Goal: Task Accomplishment & Management: Use online tool/utility

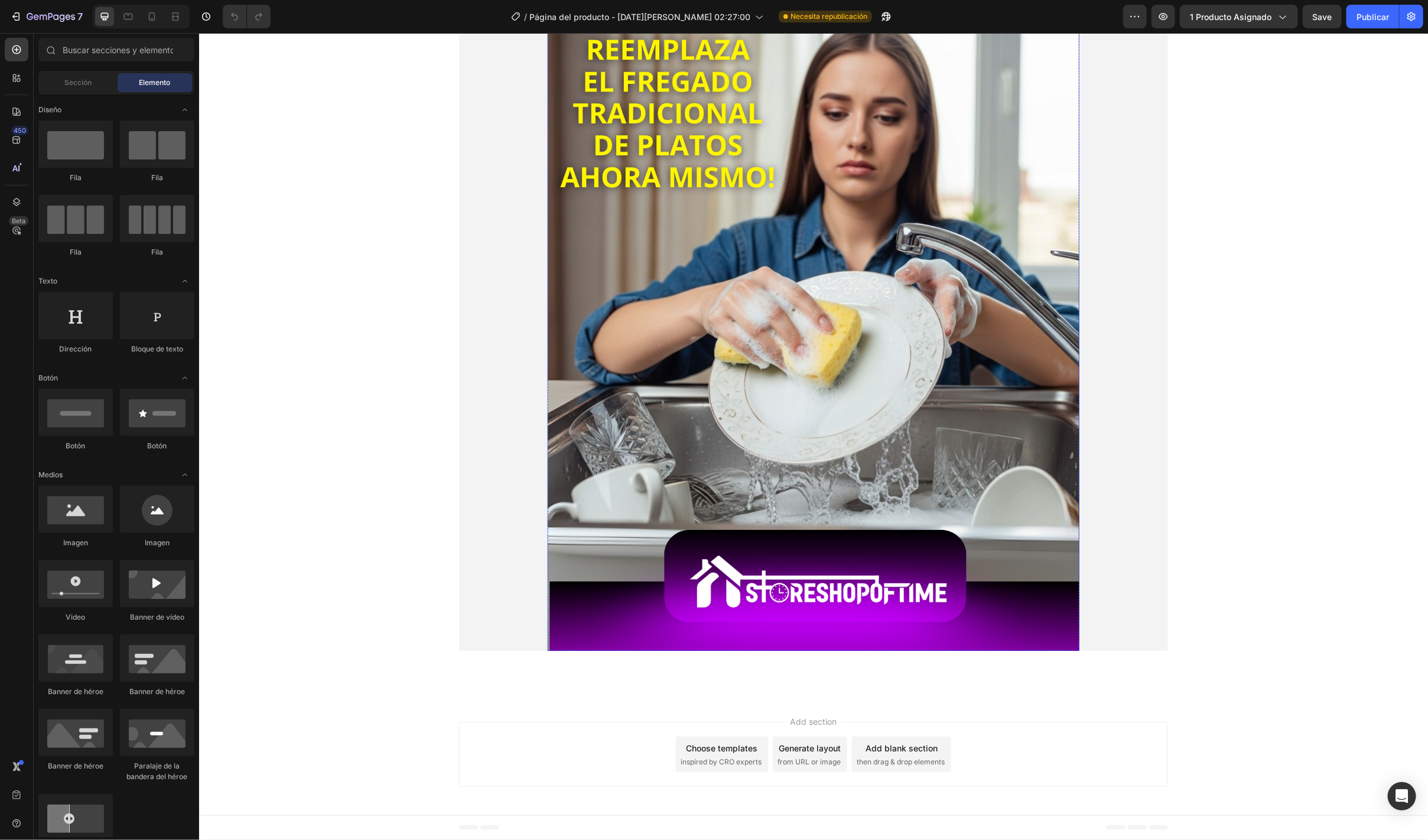
scroll to position [7085, 0]
drag, startPoint x: 795, startPoint y: 542, endPoint x: 529, endPoint y: 536, distance: 266.1
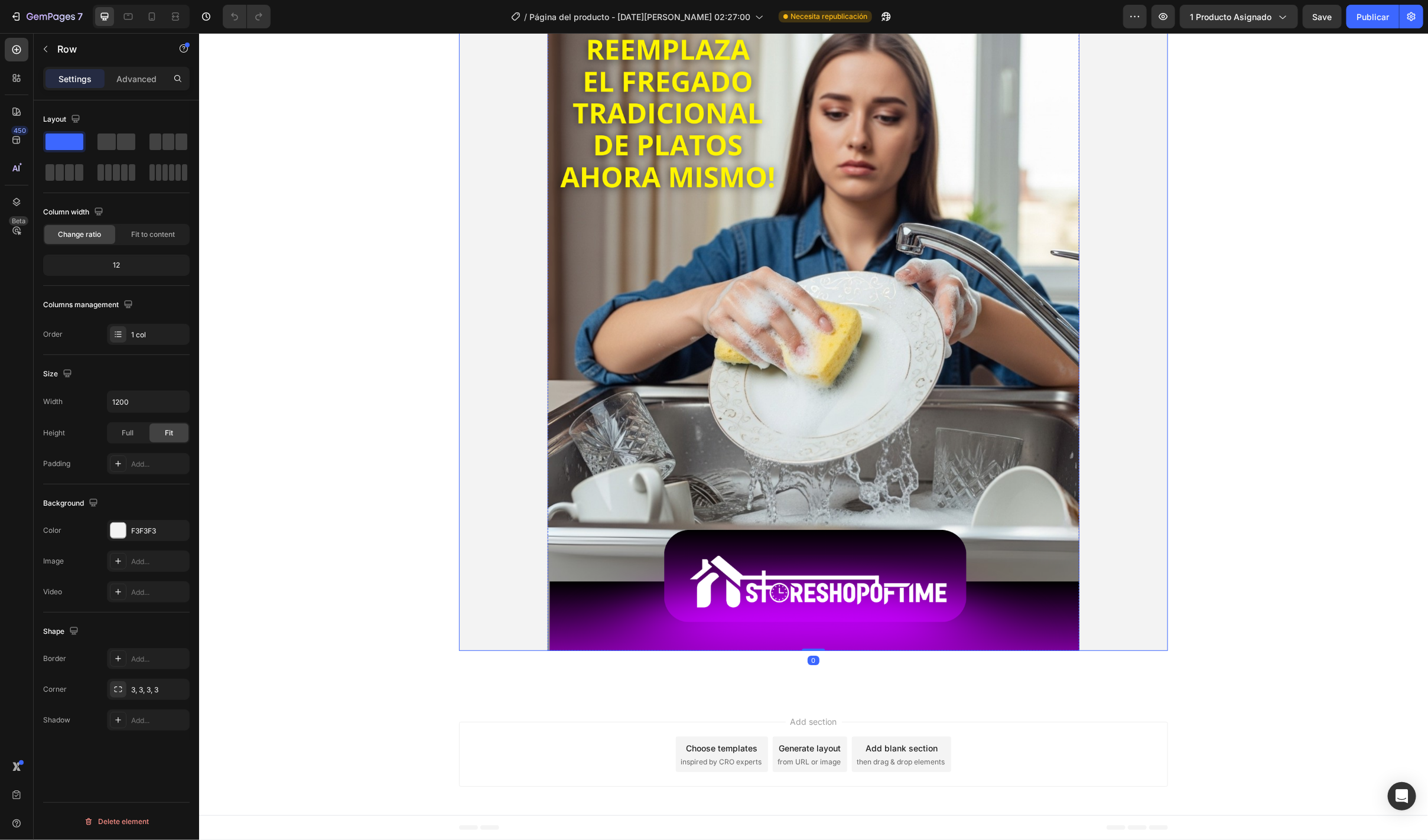
scroll to position [7043, 0]
drag, startPoint x: 545, startPoint y: 605, endPoint x: 1143, endPoint y: 553, distance: 600.3
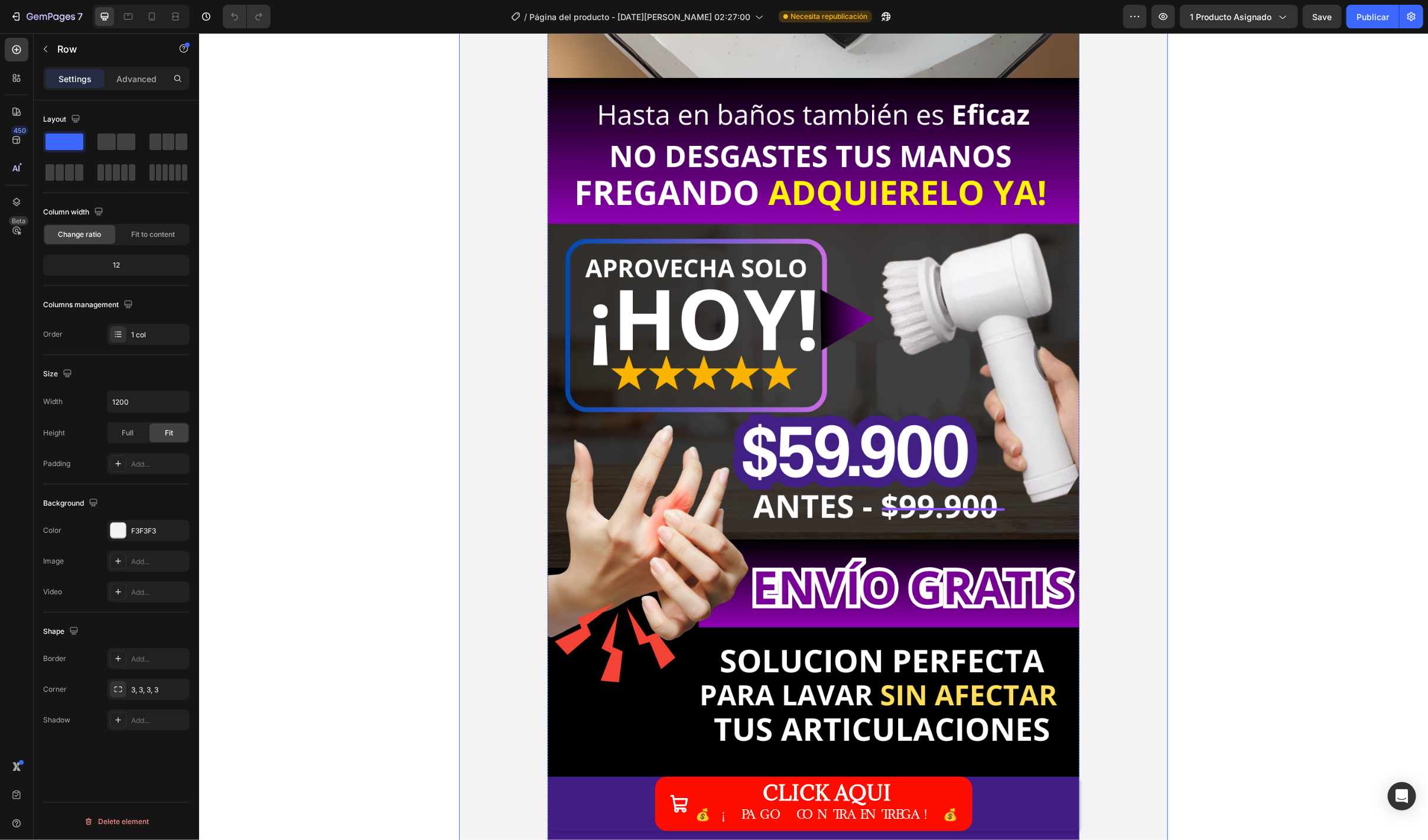
scroll to position [1889, 0]
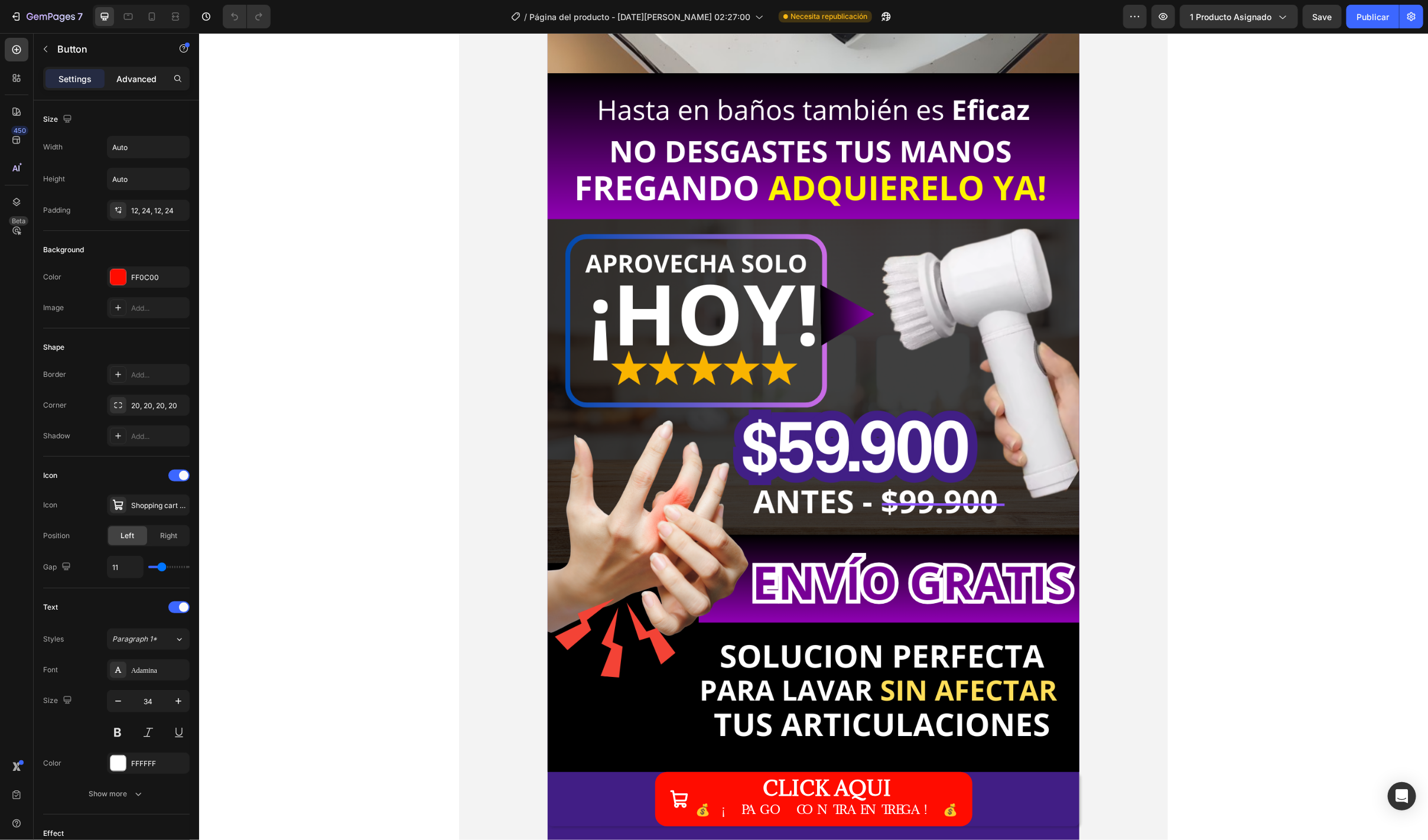
click at [140, 88] on div "Advanced" at bounding box center [136, 78] width 59 height 19
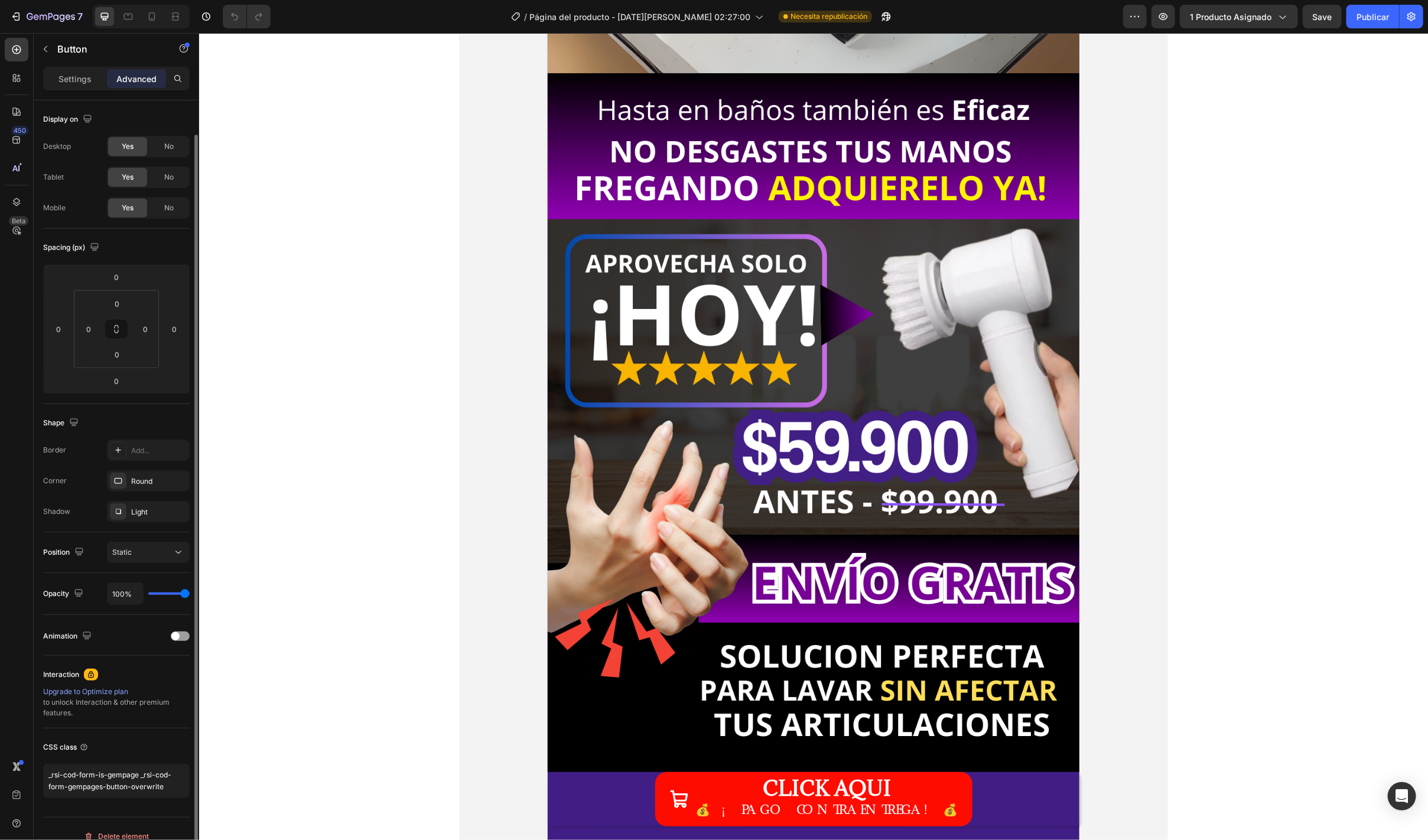
scroll to position [18, 0]
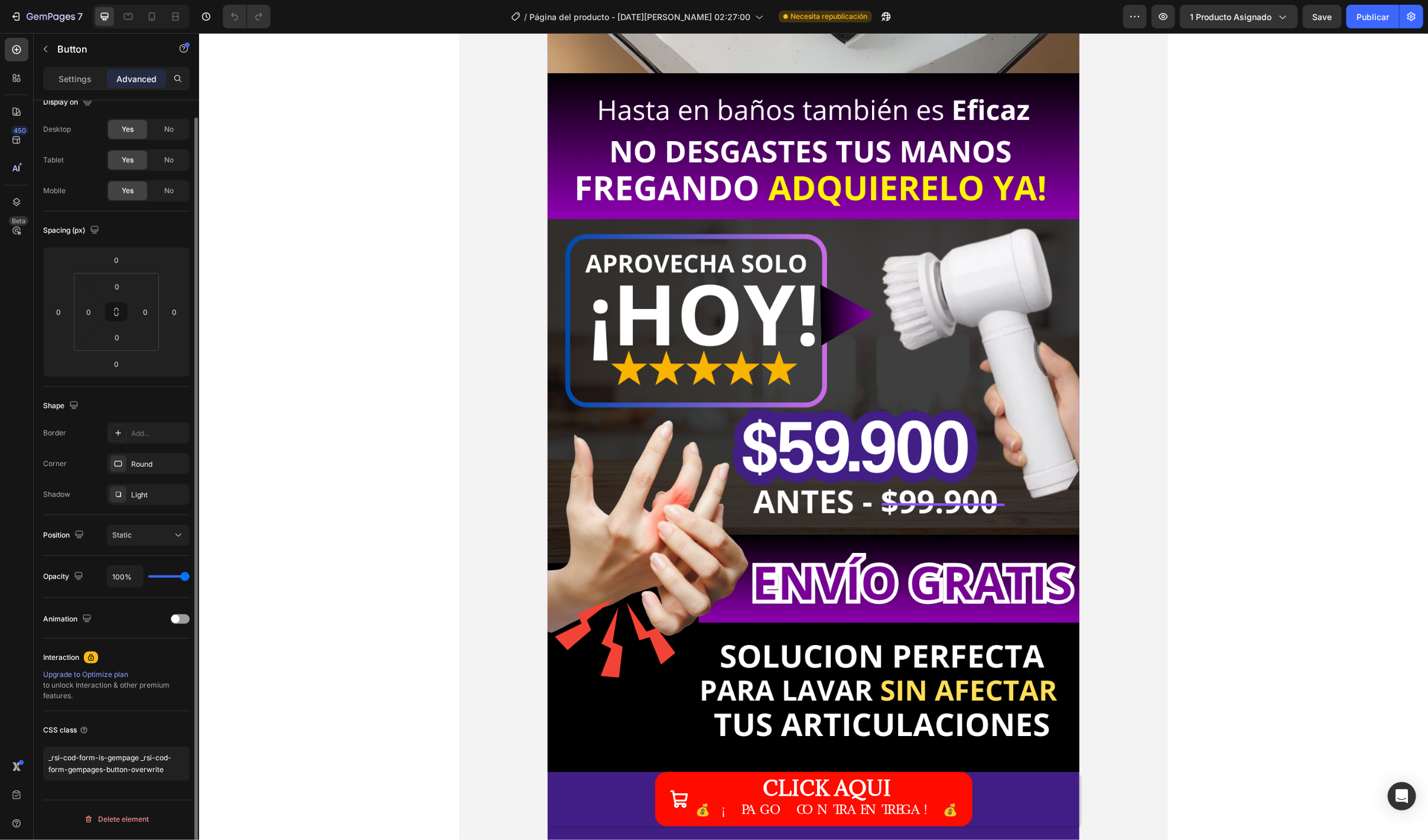
click at [114, 675] on div "Upgrade to Optimize plan" at bounding box center [117, 674] width 147 height 11
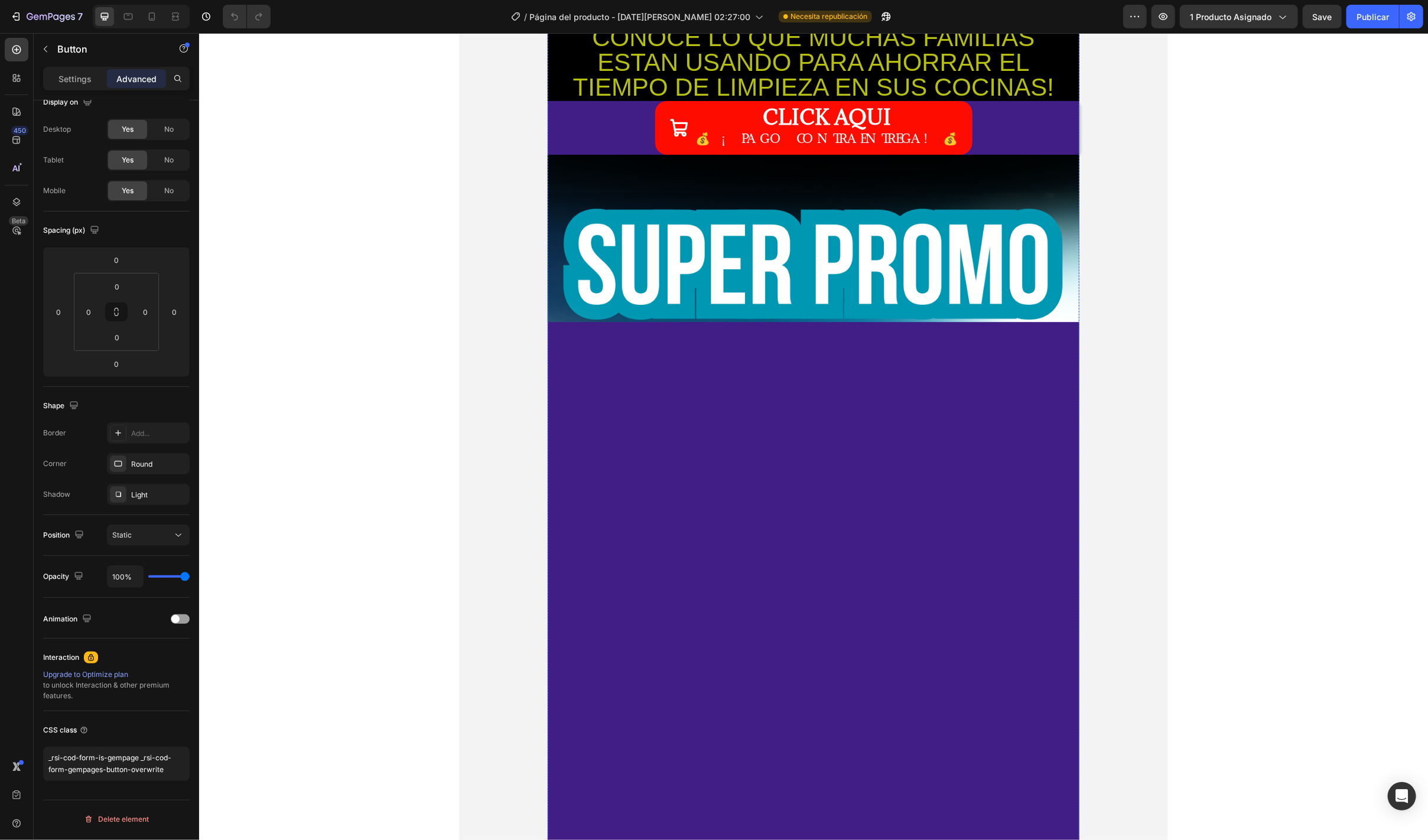
scroll to position [0, 0]
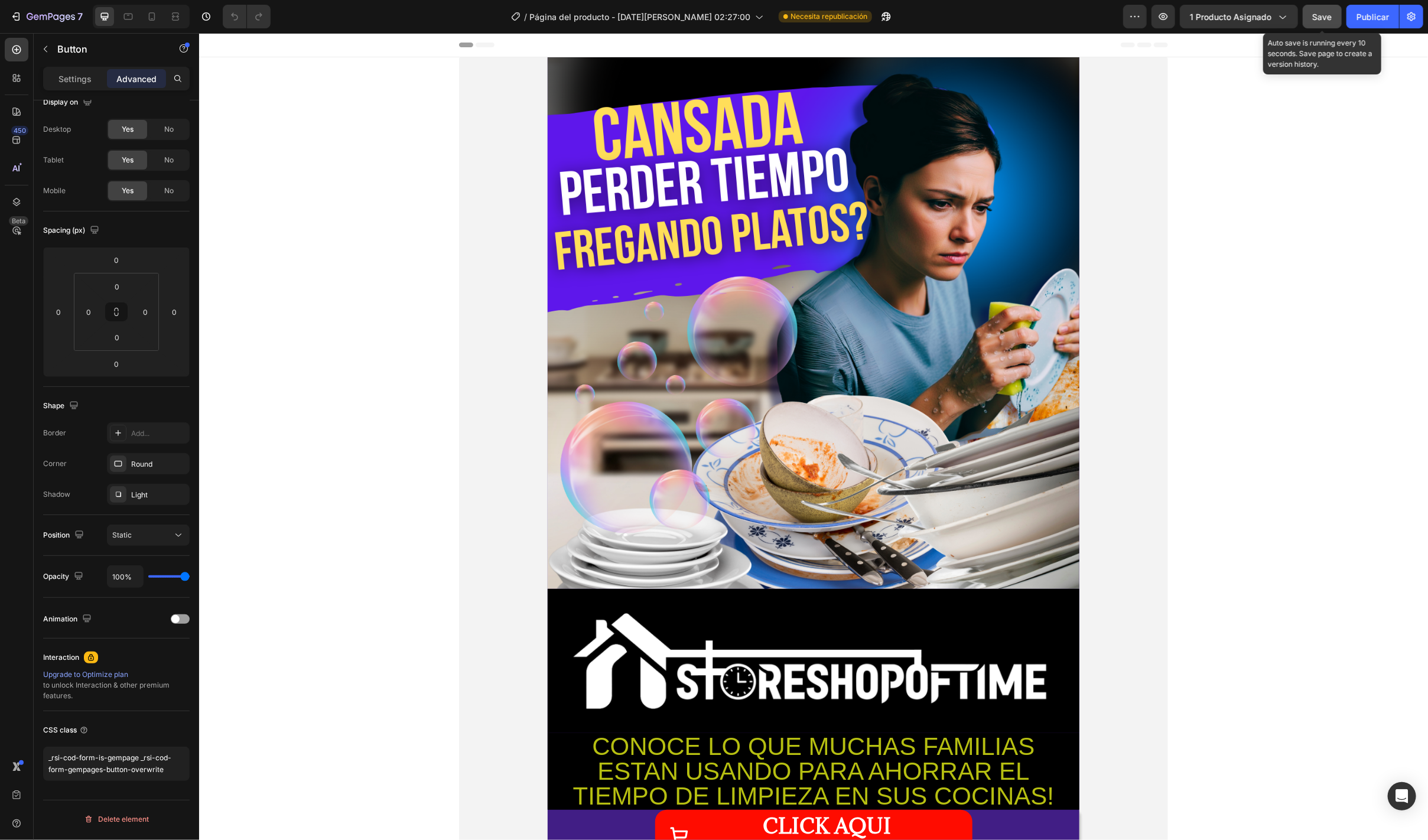
click at [1321, 12] on span "Save" at bounding box center [1322, 17] width 19 height 10
click at [1369, 11] on div "Publicar" at bounding box center [1372, 17] width 33 height 13
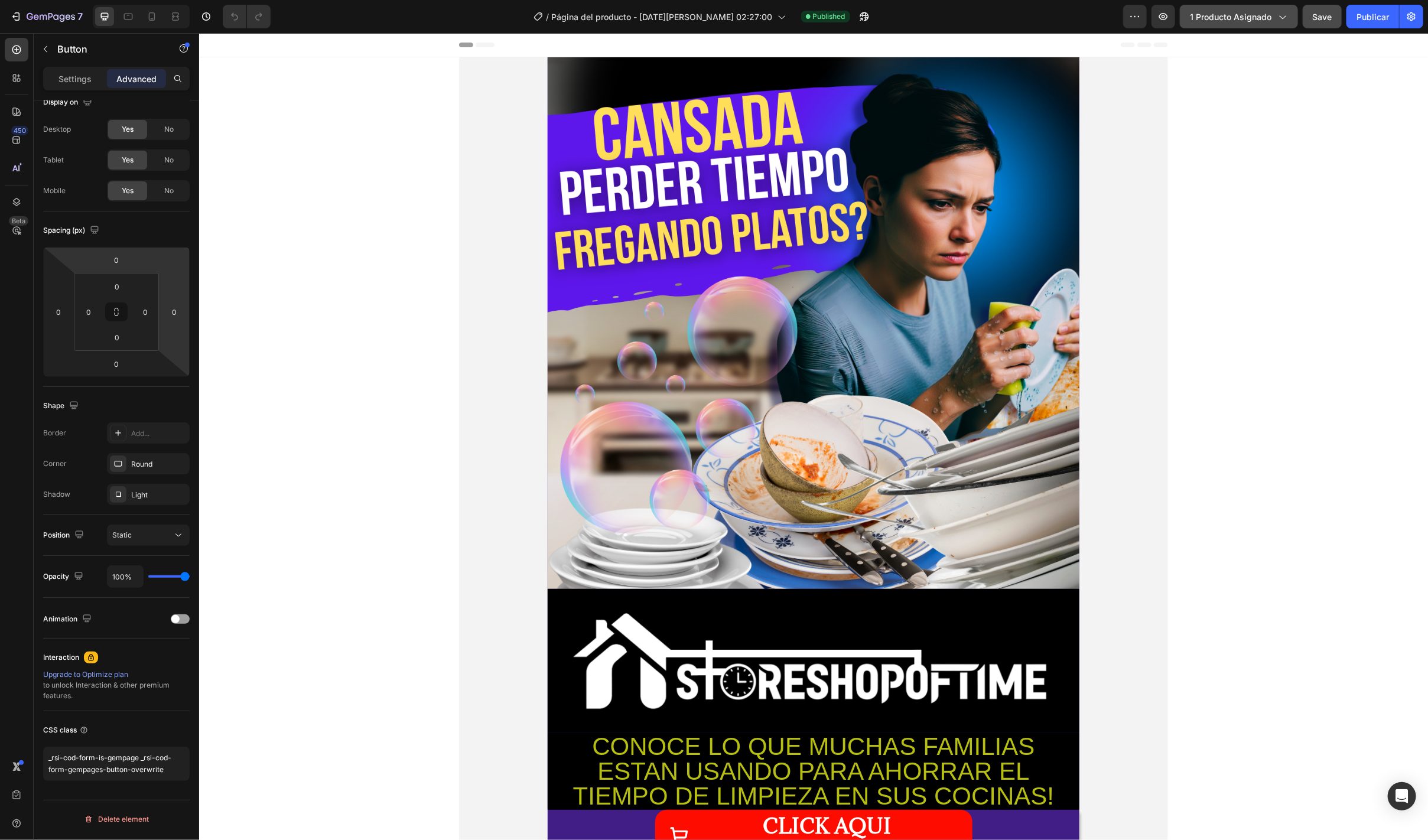
click at [1271, 13] on div "1 producto asignado" at bounding box center [1239, 17] width 98 height 13
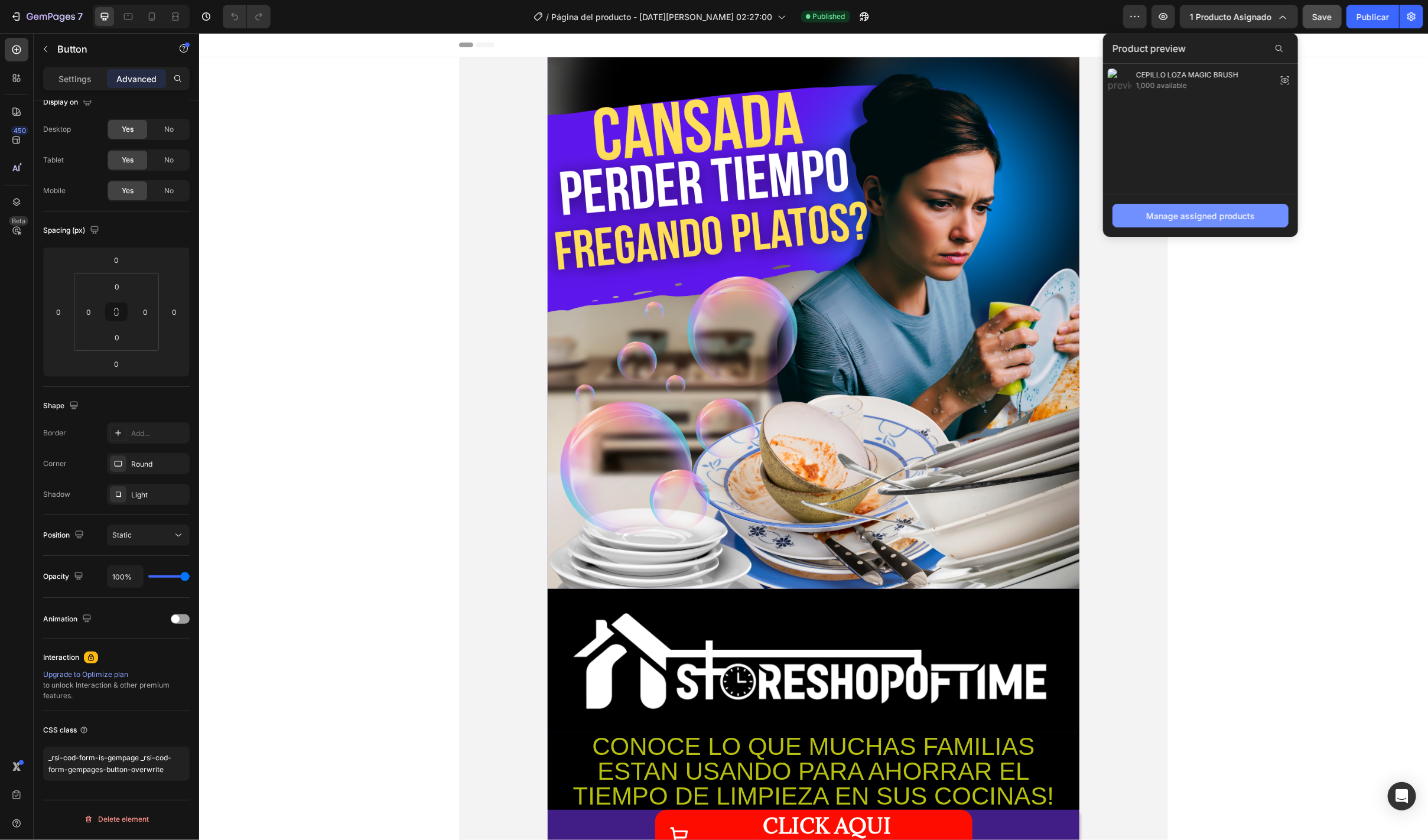
click at [1219, 212] on div "Manage assigned products" at bounding box center [1200, 215] width 108 height 13
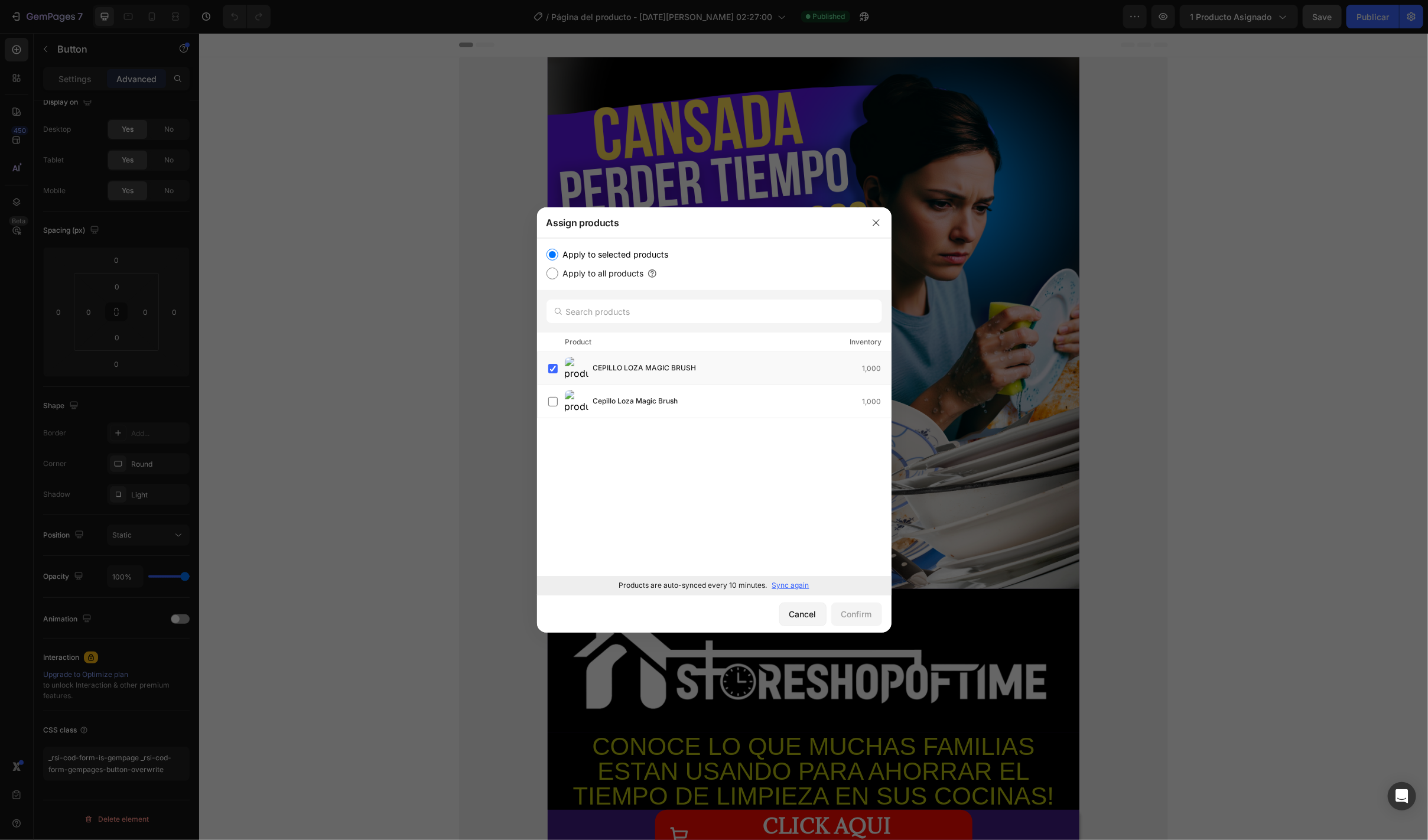
click at [781, 583] on p "Sync again" at bounding box center [790, 585] width 38 height 11
click at [549, 373] on label at bounding box center [553, 368] width 9 height 9
click at [866, 620] on div "Confirm" at bounding box center [856, 613] width 31 height 13
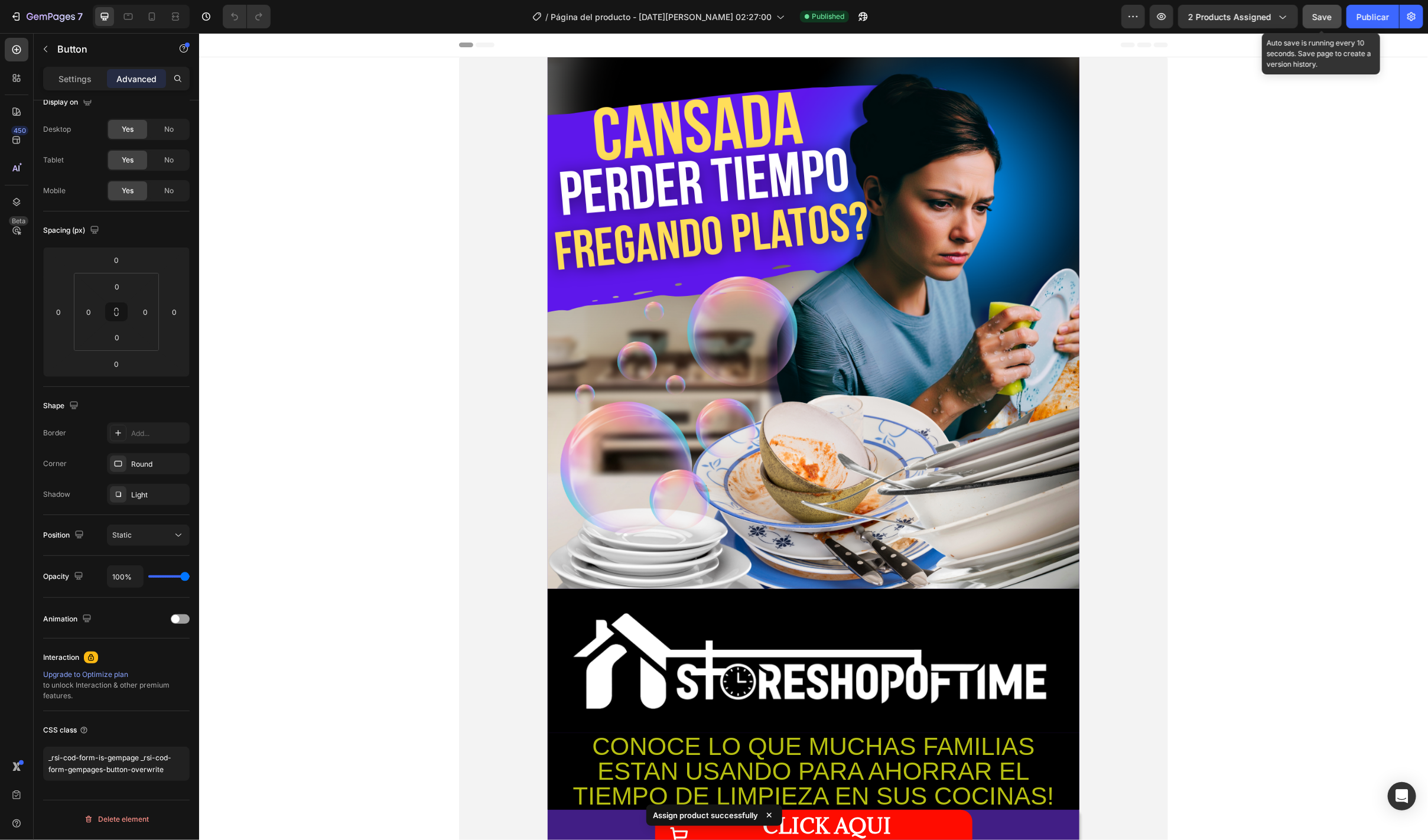
click at [1326, 27] on button "Save" at bounding box center [1322, 17] width 39 height 23
click at [1360, 15] on div "Publicar" at bounding box center [1372, 17] width 33 height 13
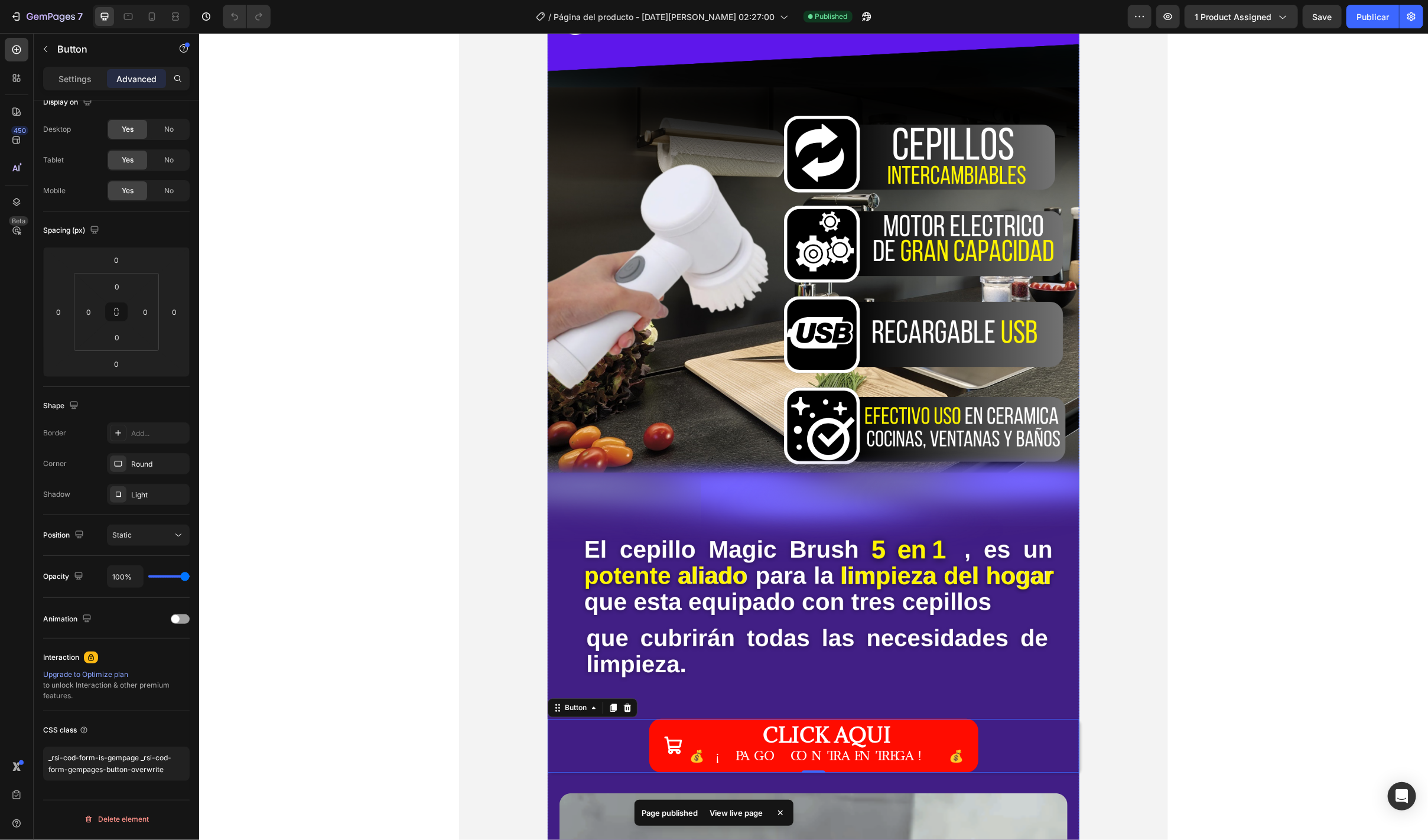
scroll to position [1181, 0]
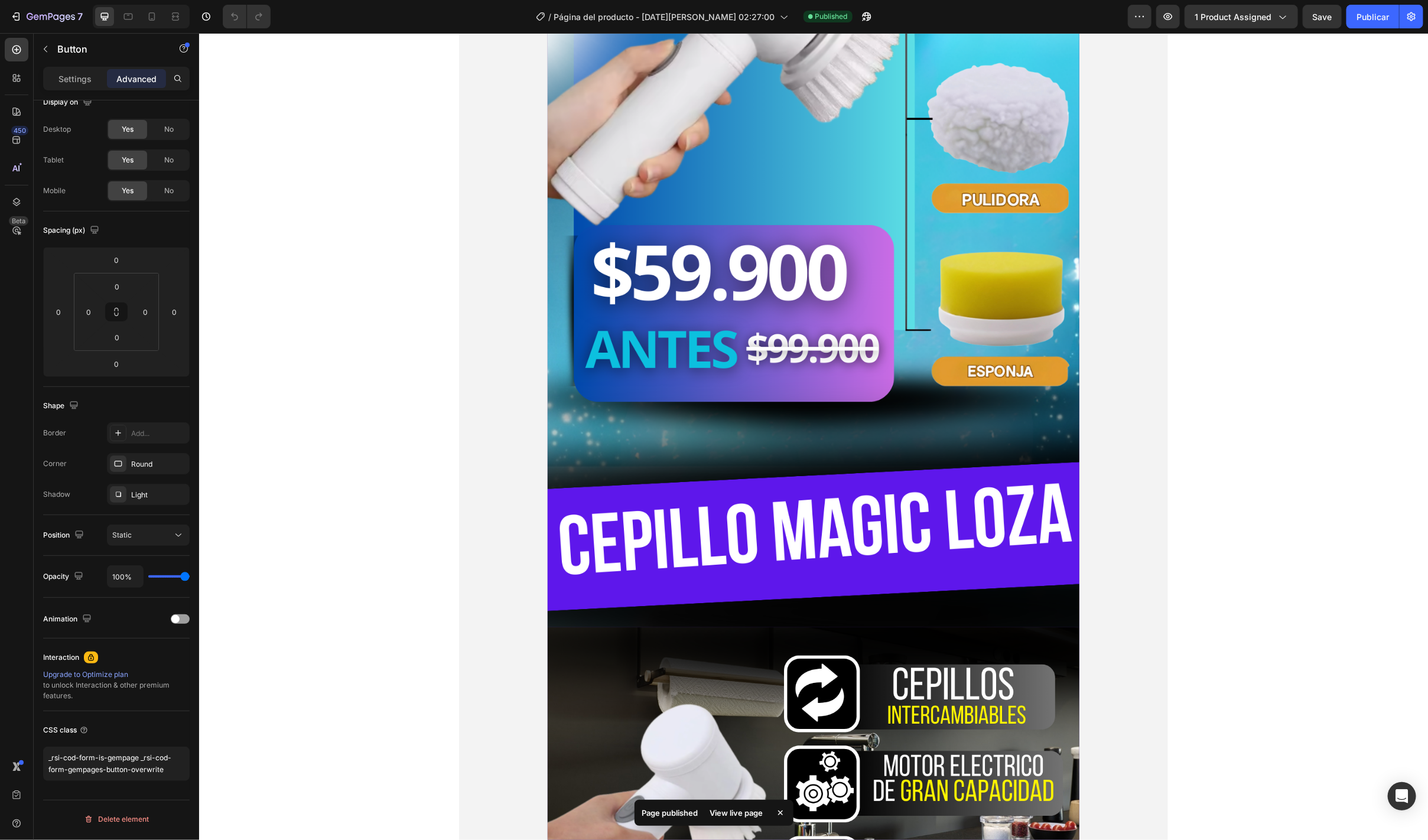
click at [142, 13] on div at bounding box center [141, 17] width 97 height 23
click at [144, 19] on div at bounding box center [152, 16] width 19 height 19
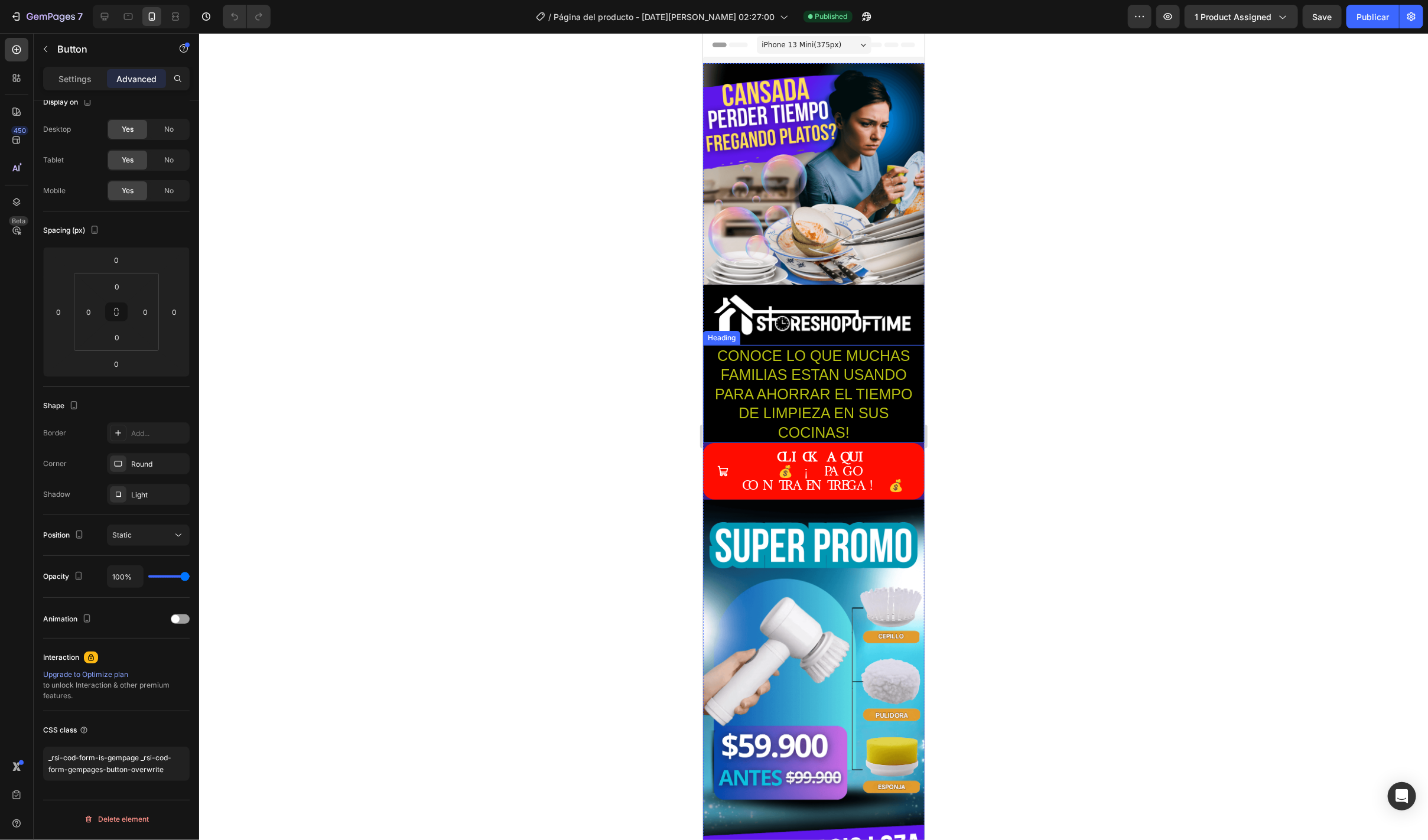
click at [811, 375] on h2 "CONOCE LO QUE MUCHAS FAMILIAS ESTAN USANDO PARA AHORRAR EL TIEMPO DE LIMPIEZA E…" at bounding box center [813, 394] width 221 height 98
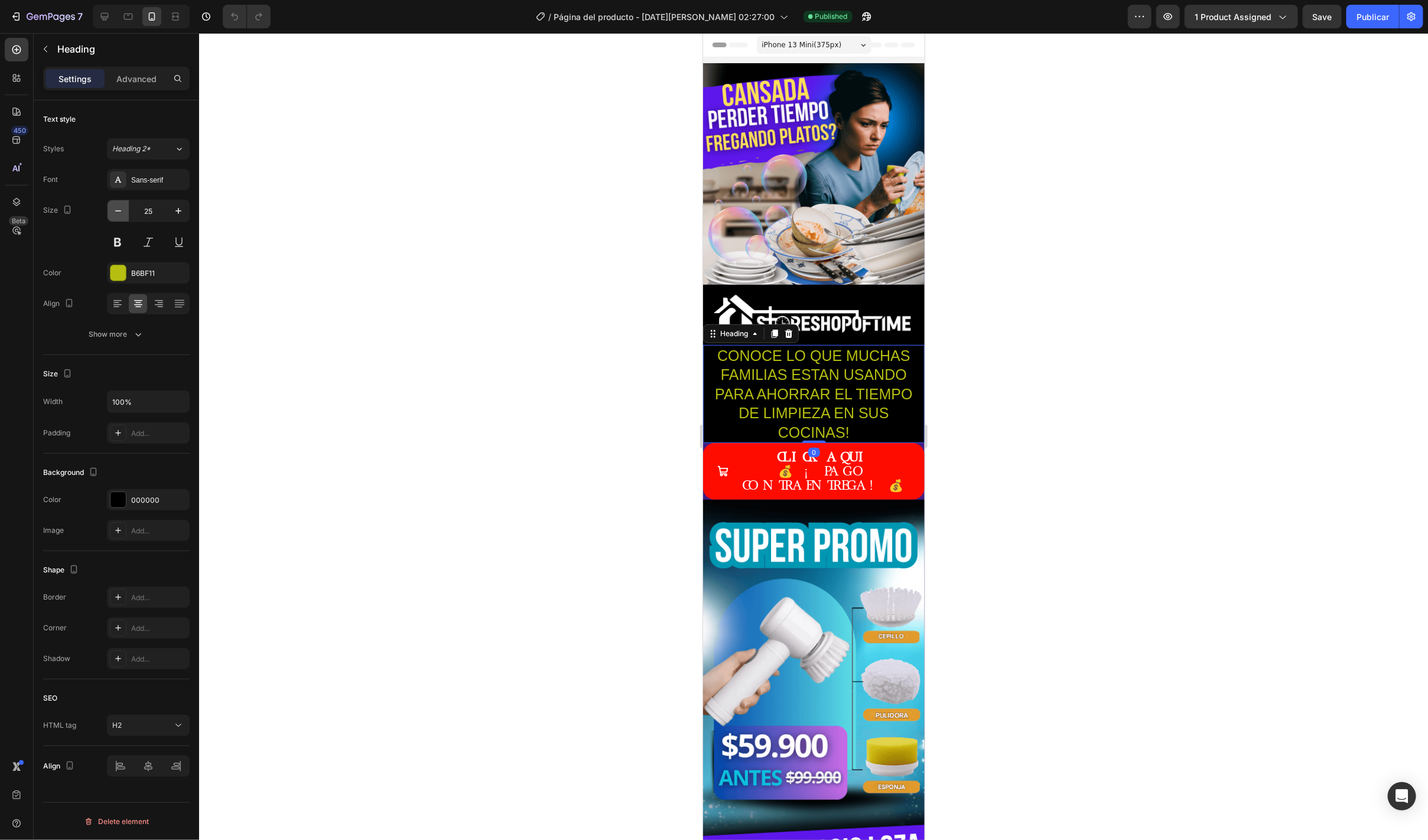
click at [119, 209] on icon "button" at bounding box center [118, 211] width 12 height 12
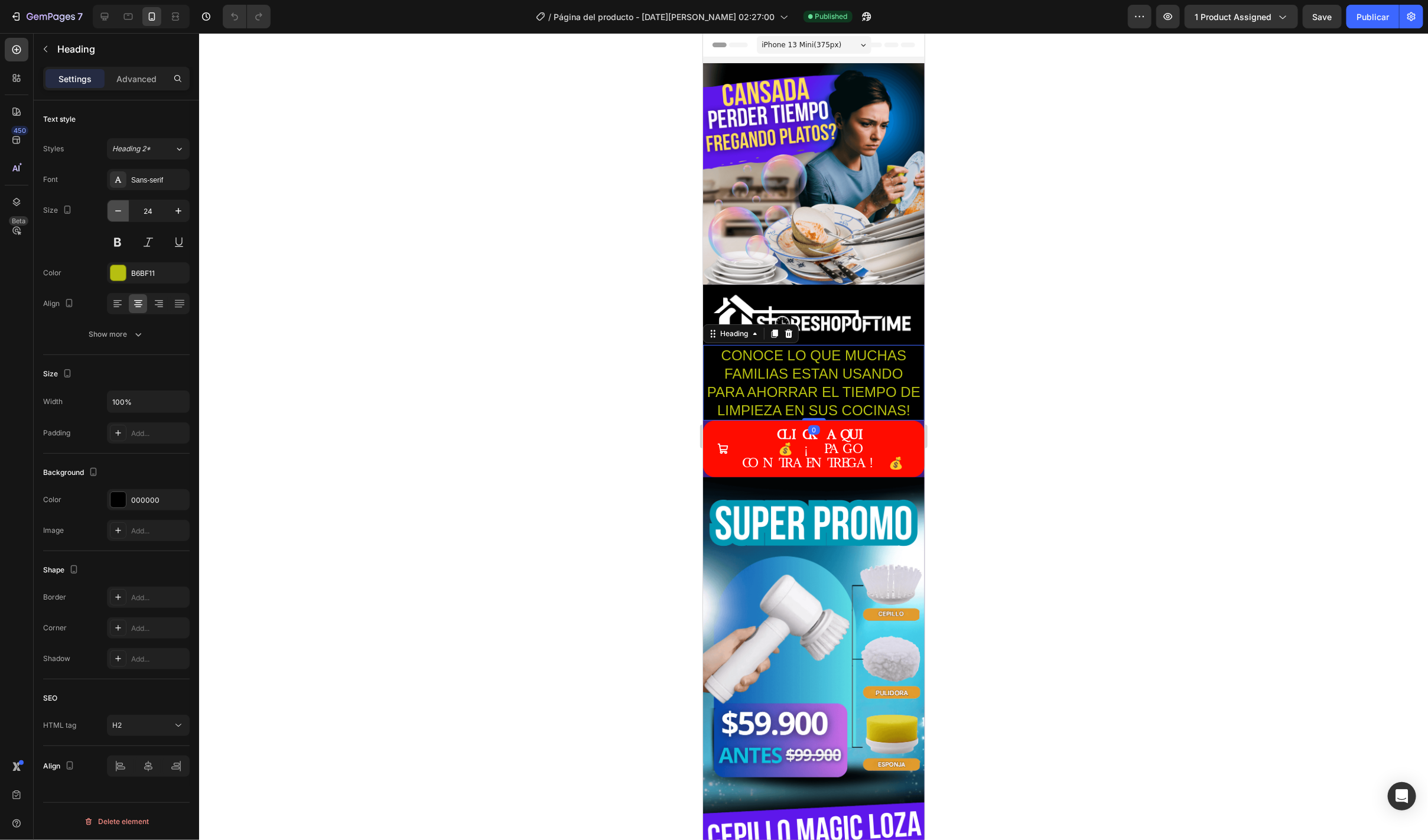
click at [119, 209] on icon "button" at bounding box center [118, 211] width 12 height 12
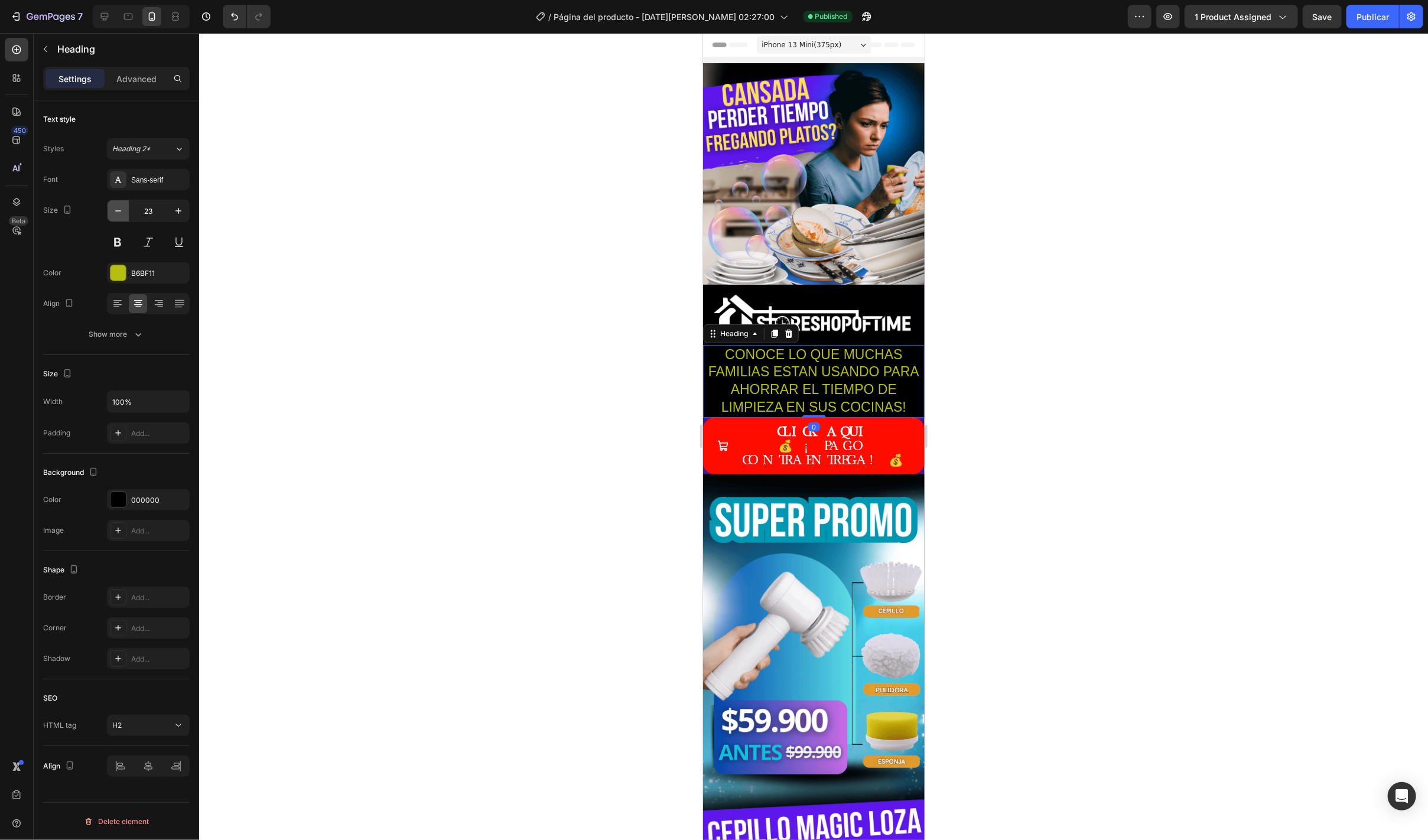
click at [119, 209] on icon "button" at bounding box center [118, 211] width 12 height 12
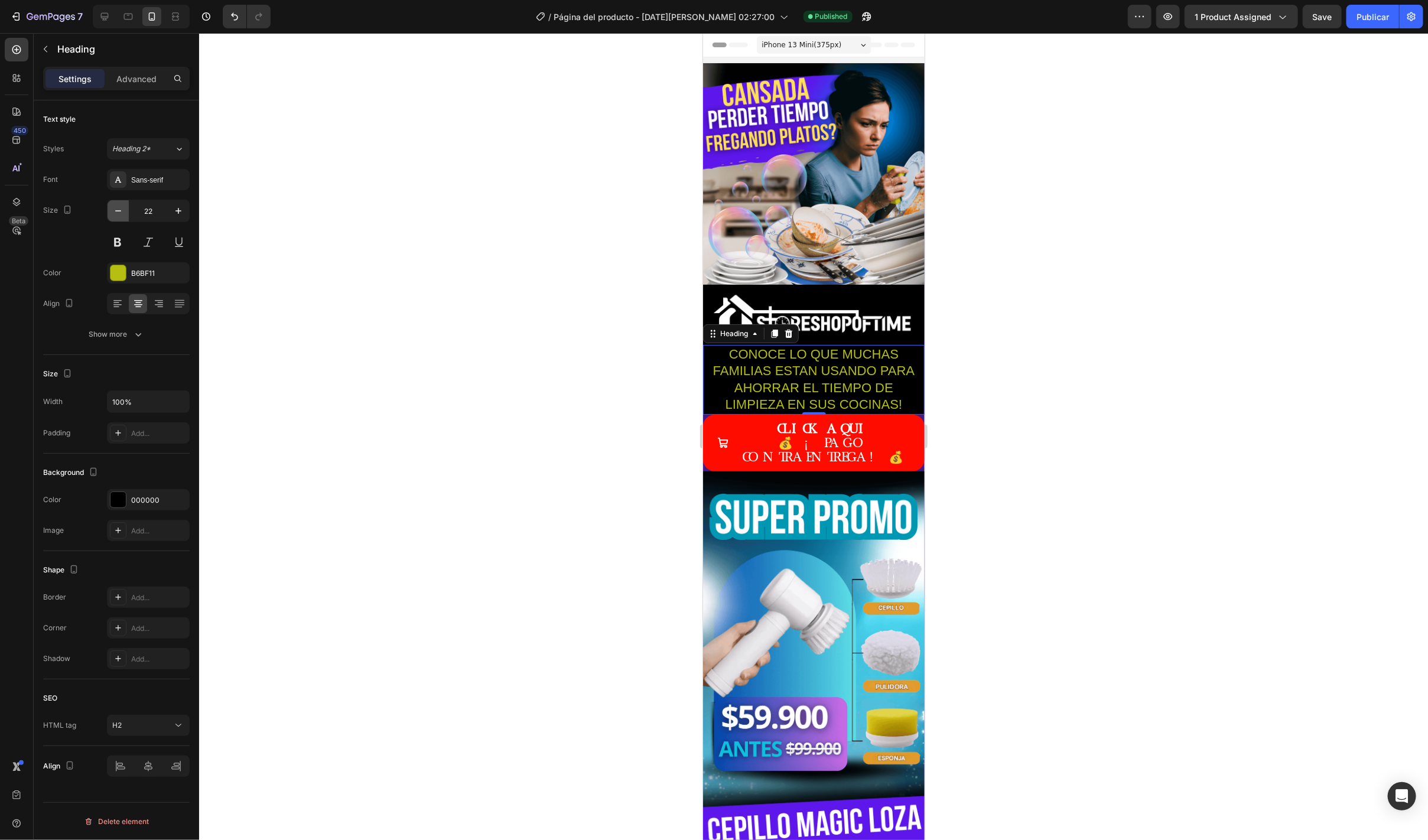
click at [119, 209] on icon "button" at bounding box center [118, 211] width 12 height 12
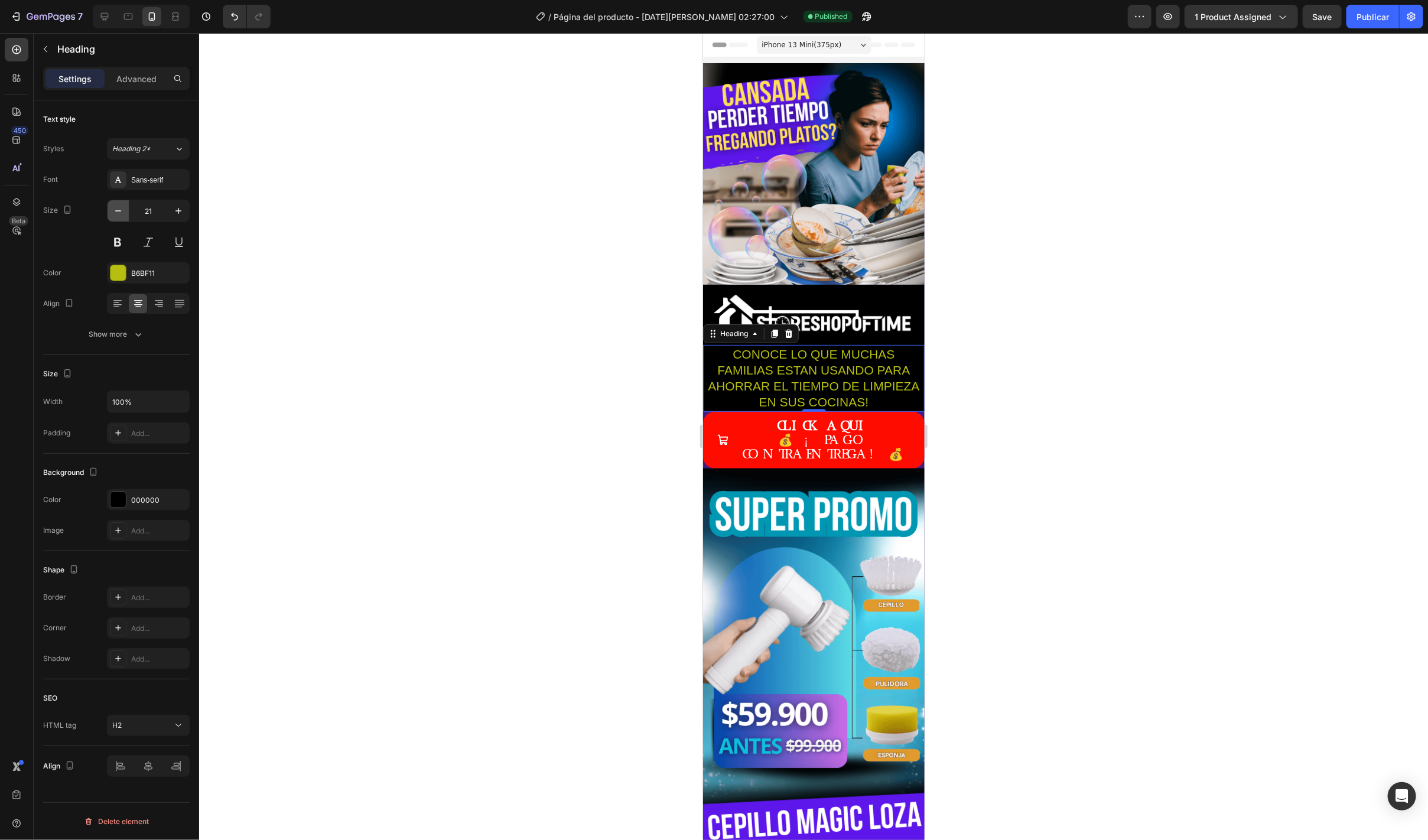
click at [119, 209] on icon "button" at bounding box center [118, 211] width 12 height 12
type input "20"
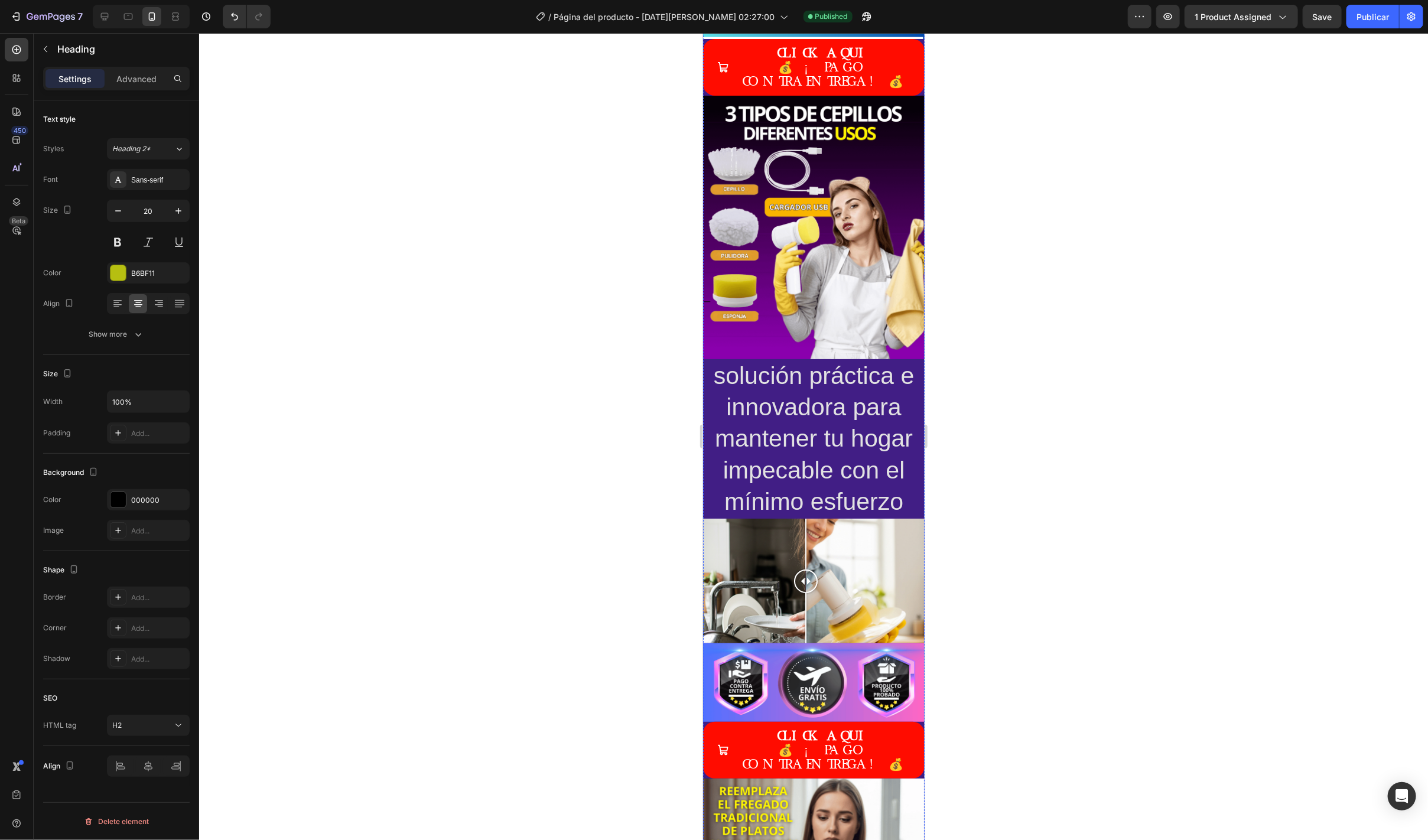
scroll to position [2576, 0]
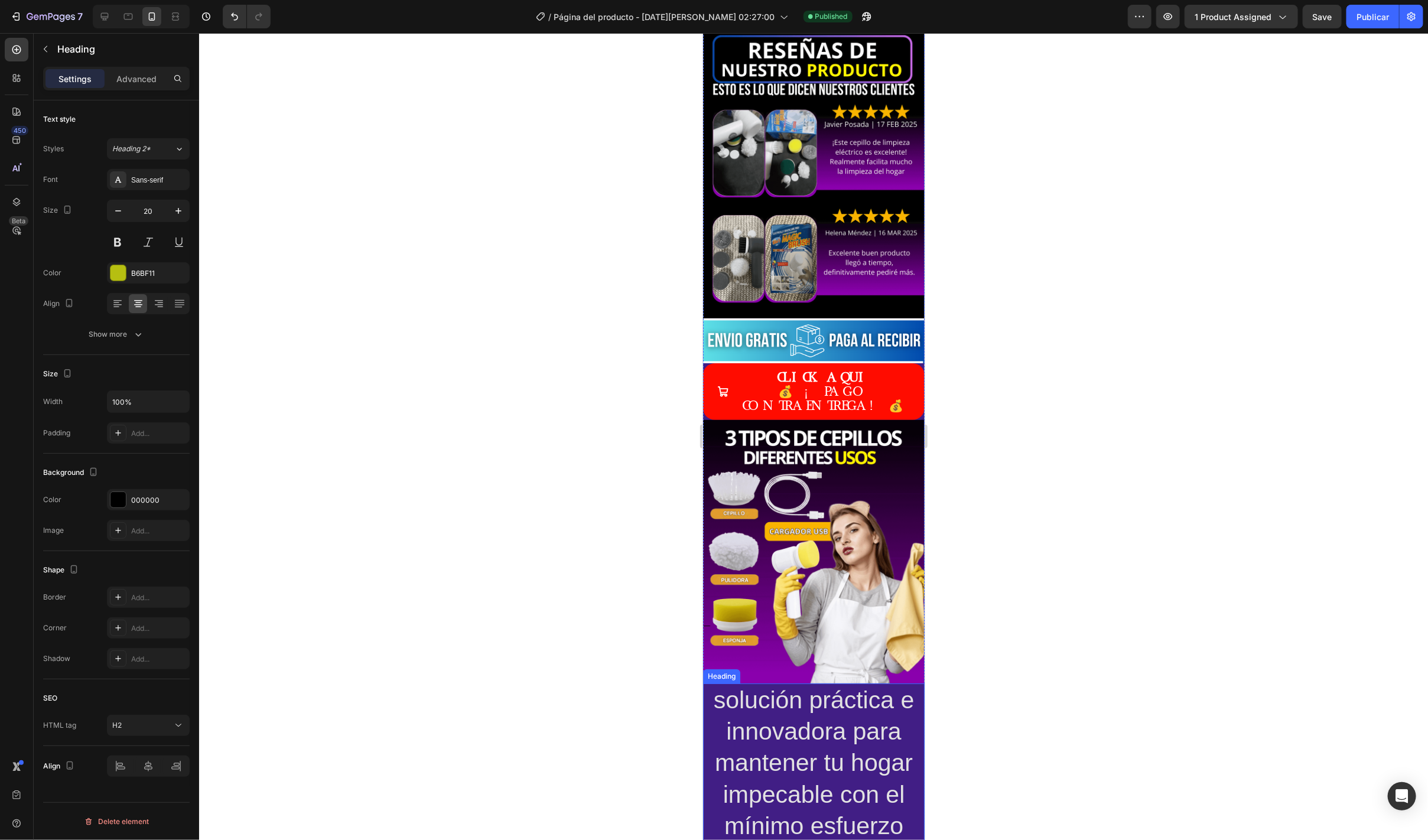
click at [818, 682] on h2 "solución práctica e innovadora para mantener tu hogar impecable con el mínimo e…" at bounding box center [813, 762] width 221 height 159
click at [119, 216] on icon "button" at bounding box center [118, 211] width 12 height 12
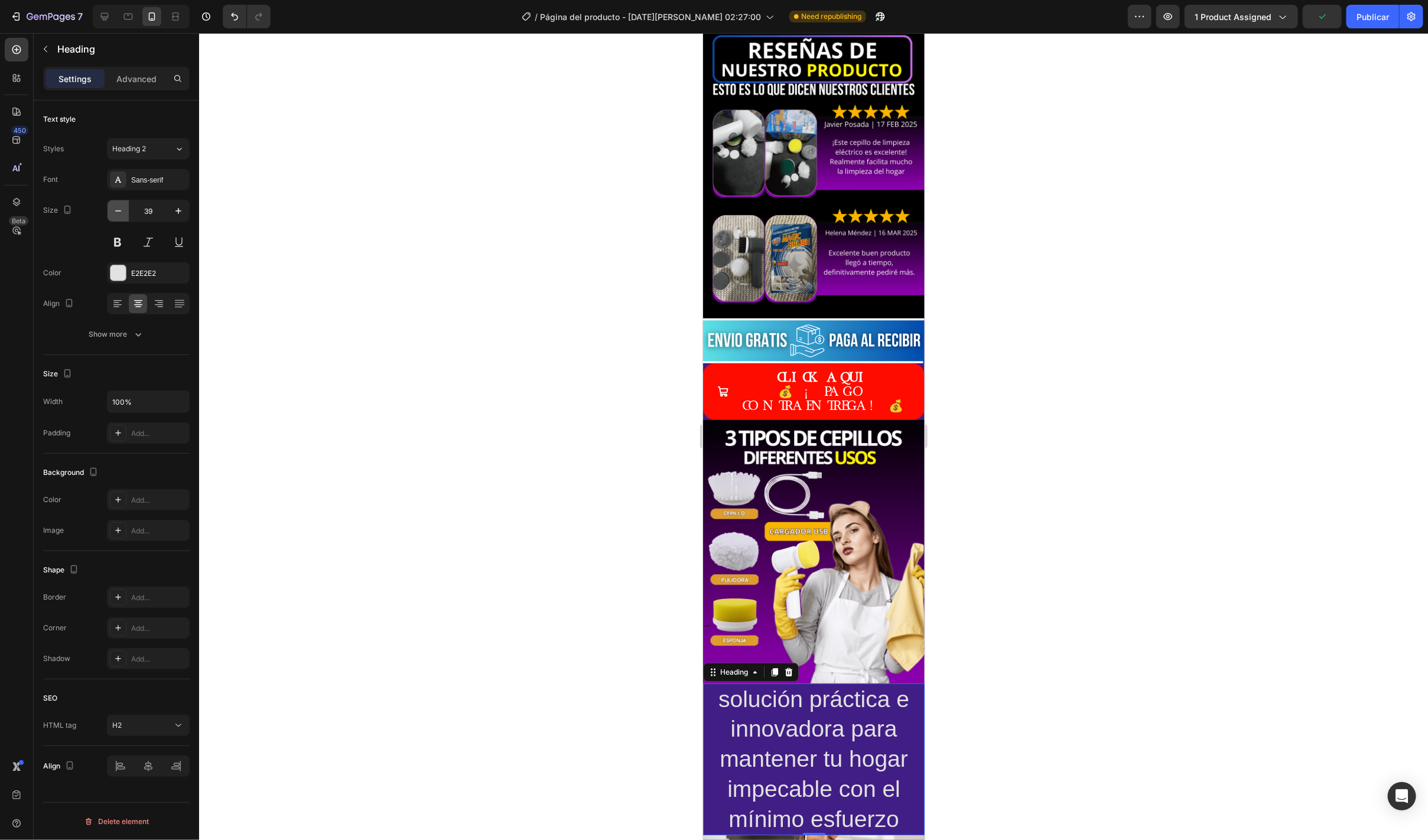
click at [119, 216] on icon "button" at bounding box center [118, 211] width 12 height 12
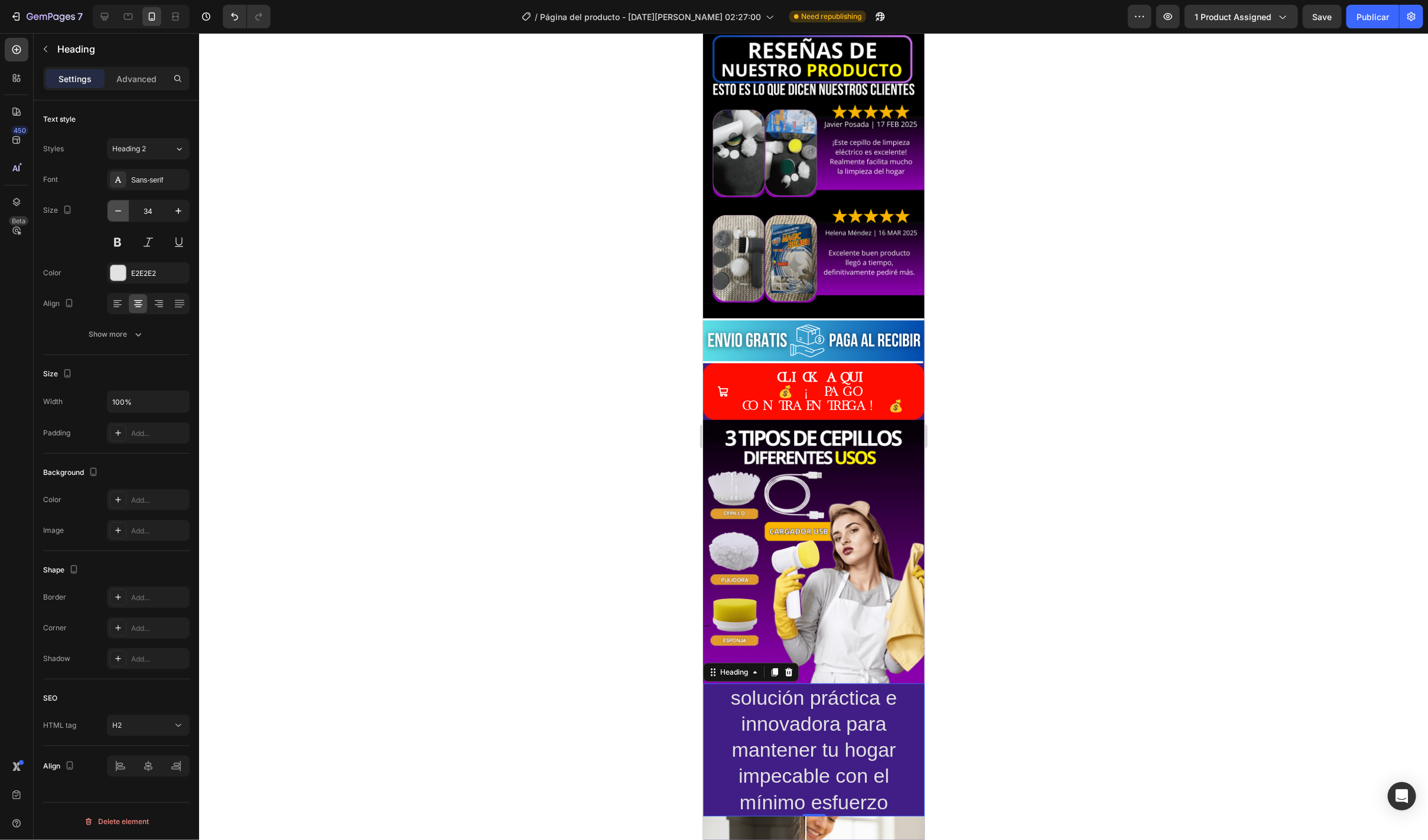
click at [119, 216] on icon "button" at bounding box center [118, 211] width 12 height 12
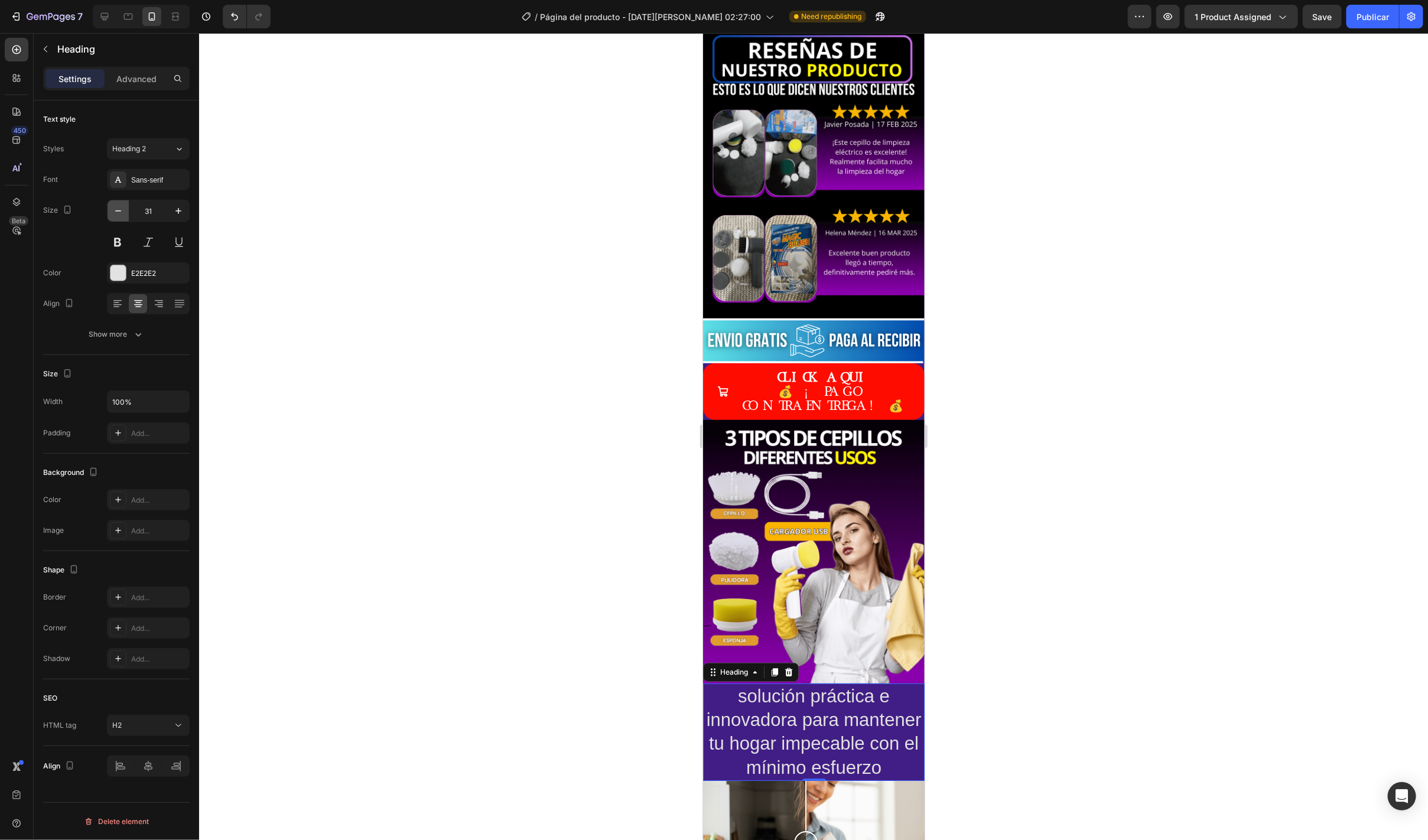
click at [119, 216] on icon "button" at bounding box center [118, 211] width 12 height 12
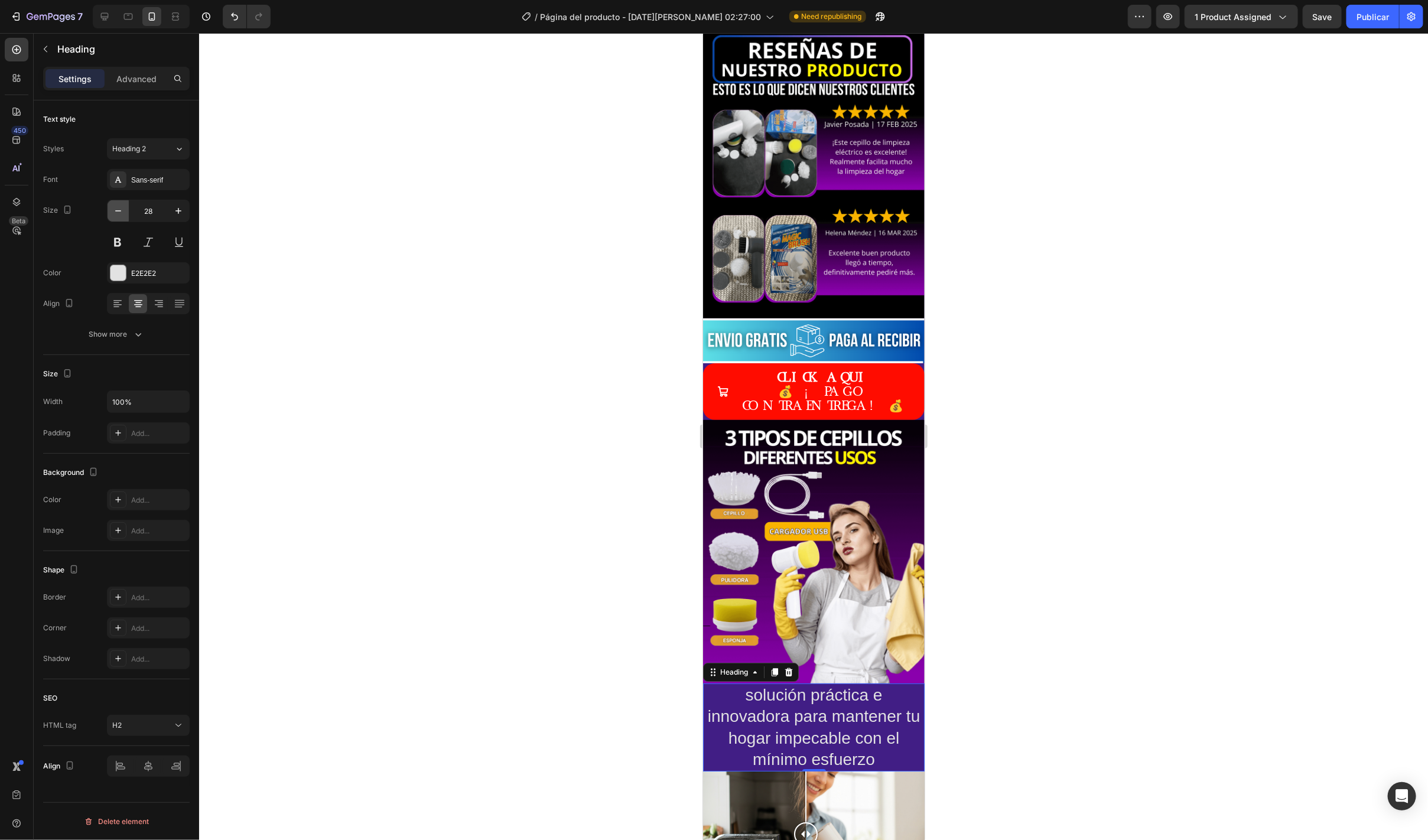
click at [119, 216] on icon "button" at bounding box center [118, 211] width 12 height 12
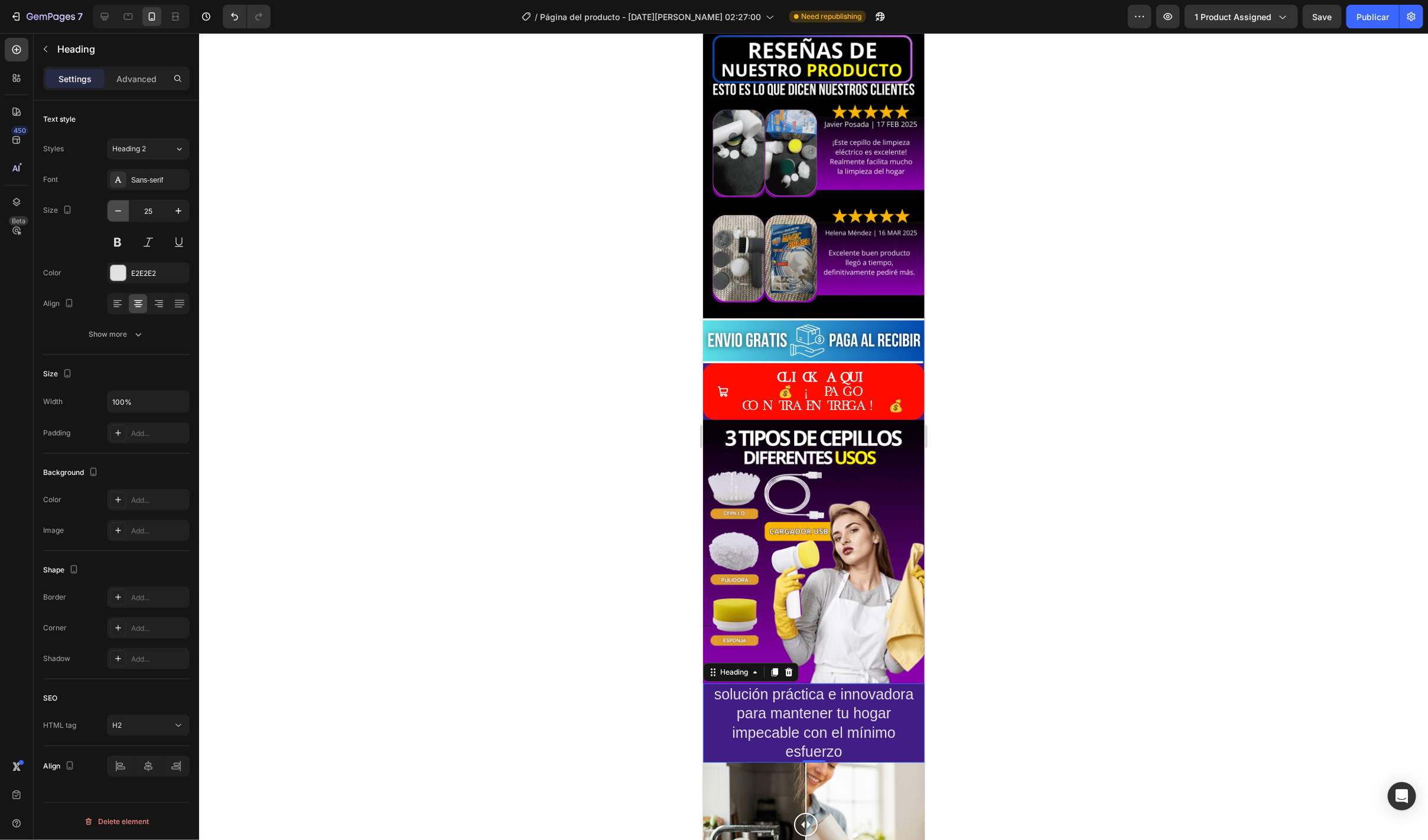
click at [119, 216] on icon "button" at bounding box center [118, 211] width 12 height 12
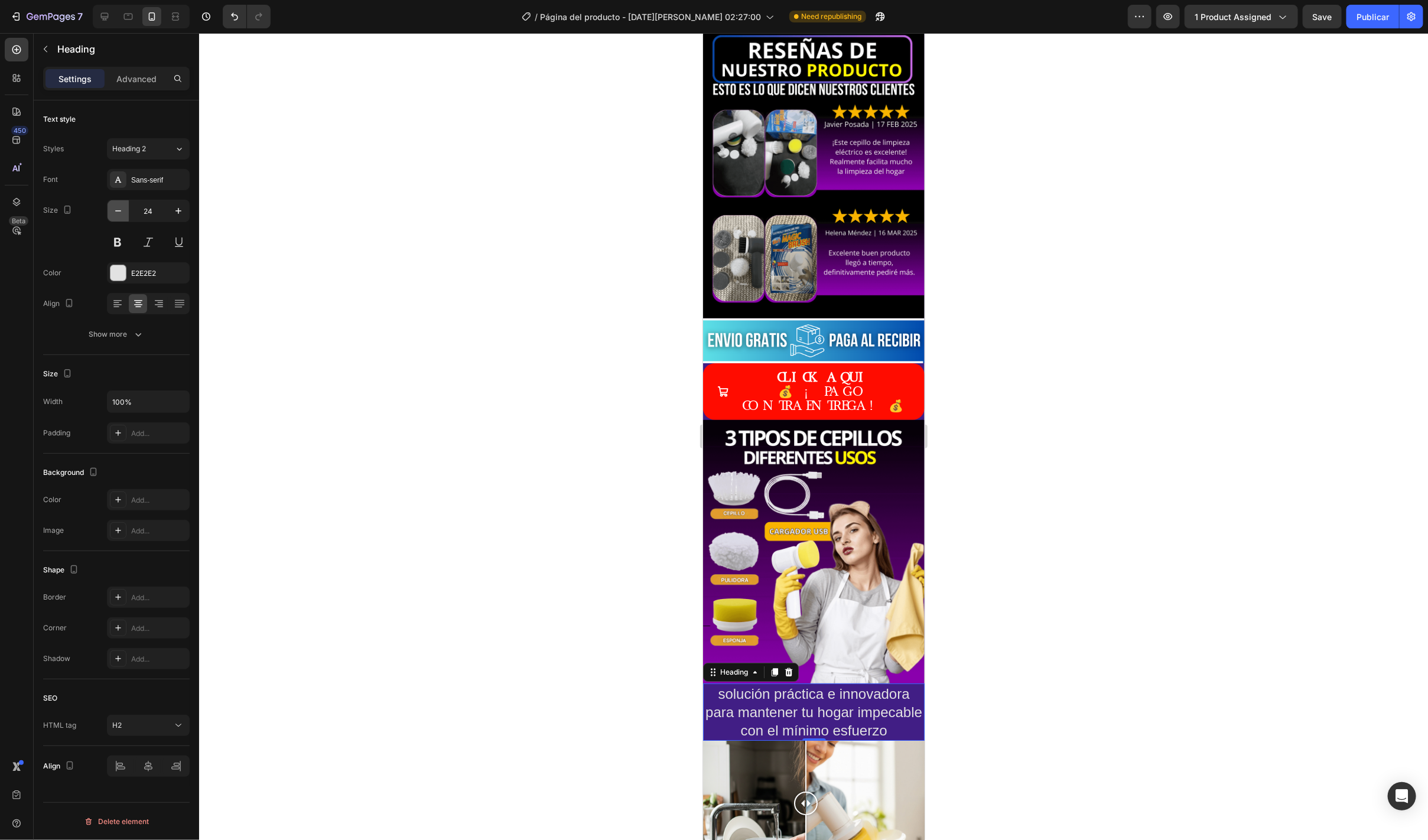
click at [119, 216] on icon "button" at bounding box center [118, 211] width 12 height 12
click at [171, 218] on button "button" at bounding box center [178, 210] width 21 height 21
click at [173, 216] on icon "button" at bounding box center [179, 211] width 12 height 12
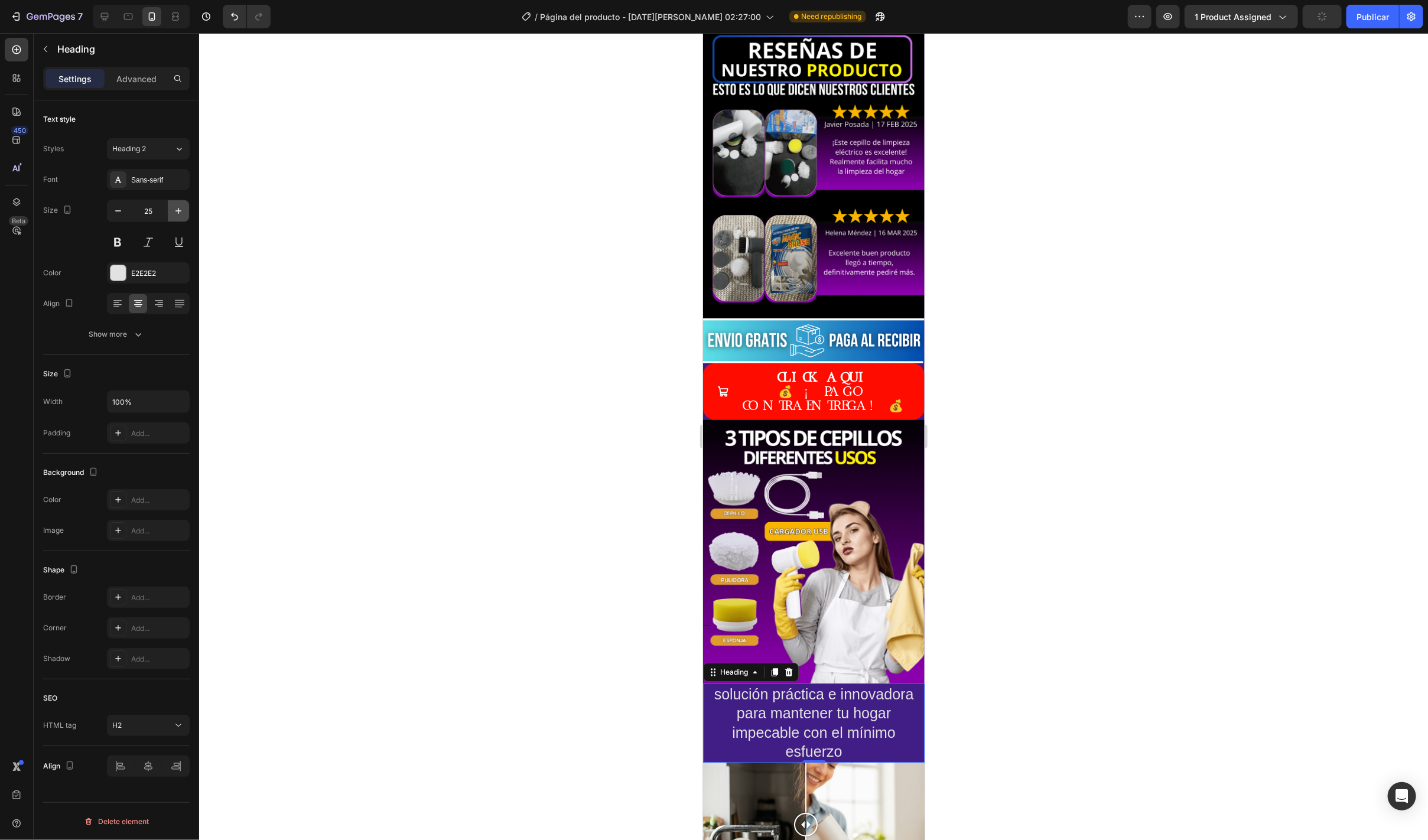
click at [173, 216] on icon "button" at bounding box center [179, 211] width 12 height 12
type input "26"
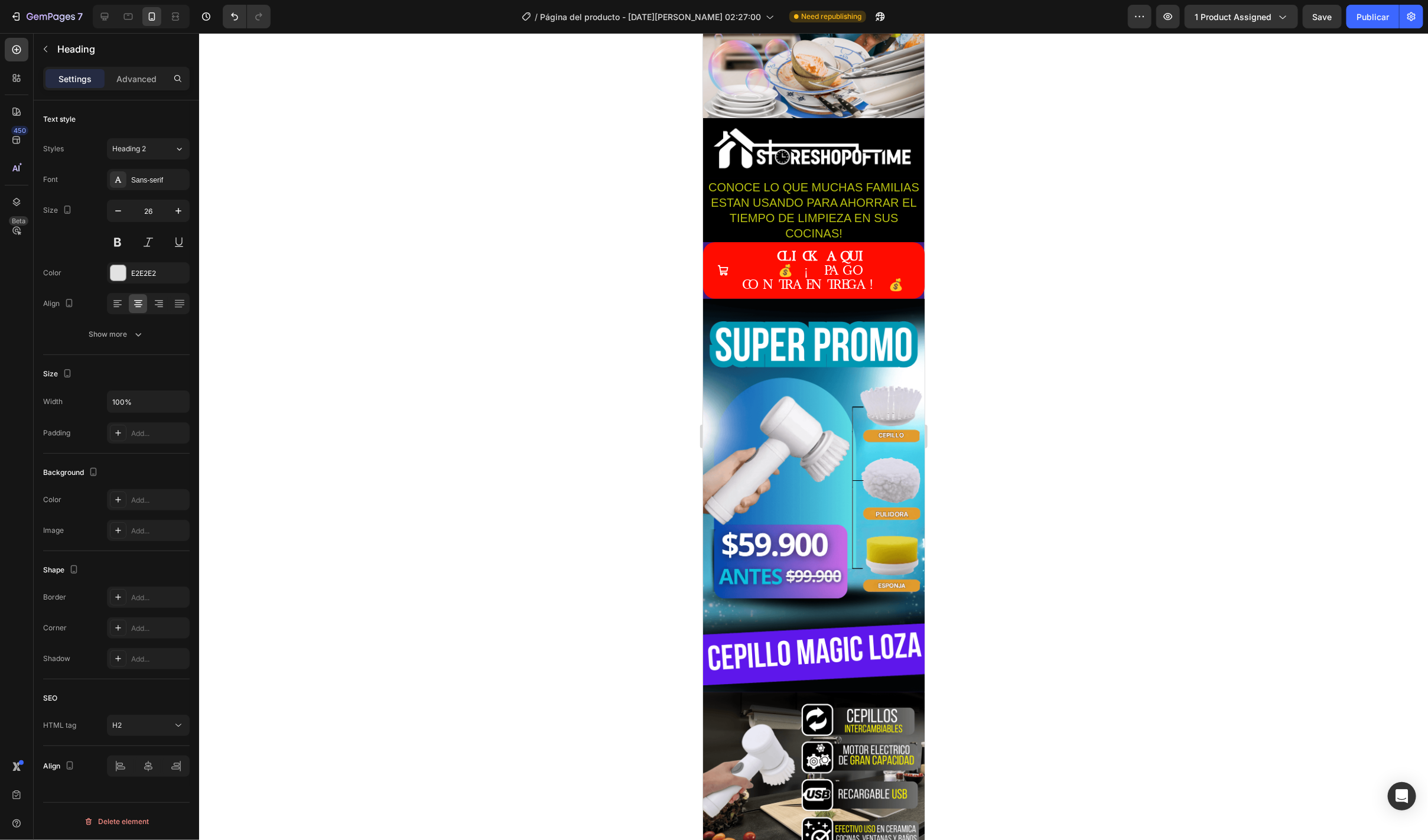
scroll to position [0, 0]
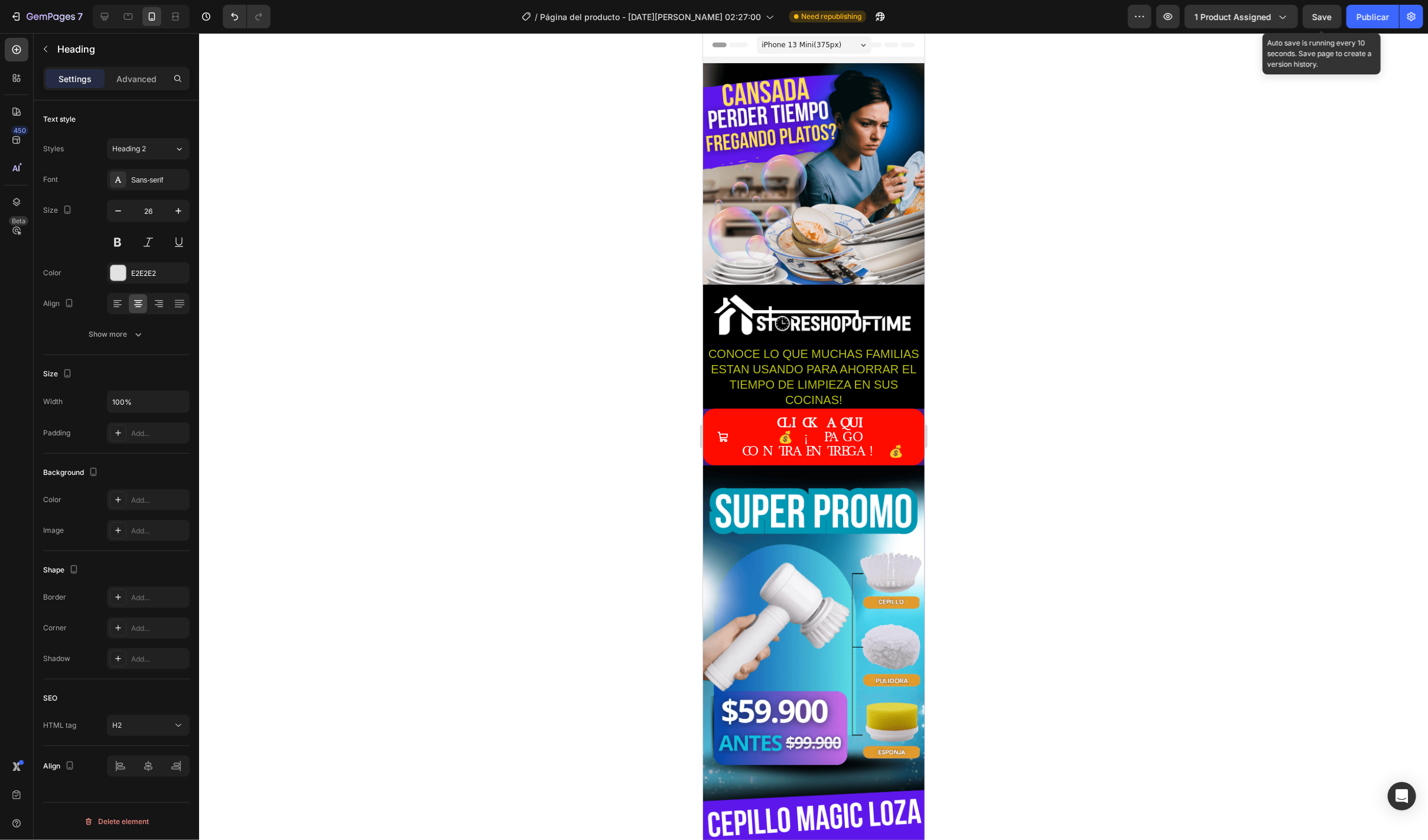
click at [1325, 12] on span "Save" at bounding box center [1322, 17] width 19 height 10
click at [1358, 16] on div "Publicar" at bounding box center [1372, 17] width 33 height 13
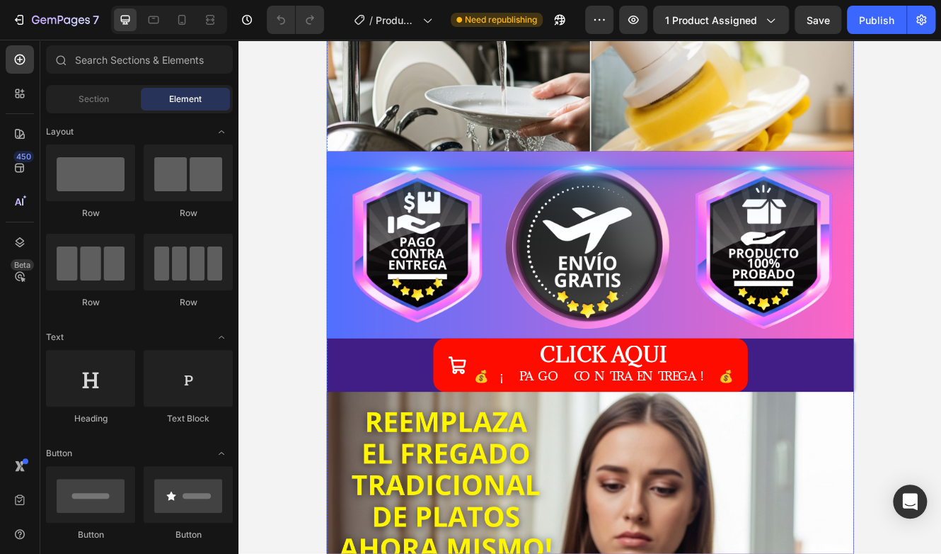
scroll to position [779, 0]
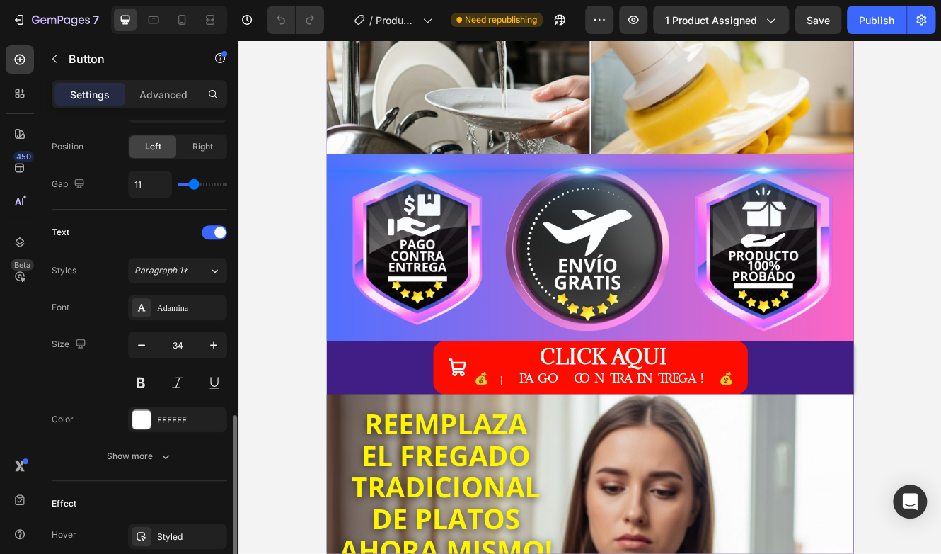
scroll to position [566, 0]
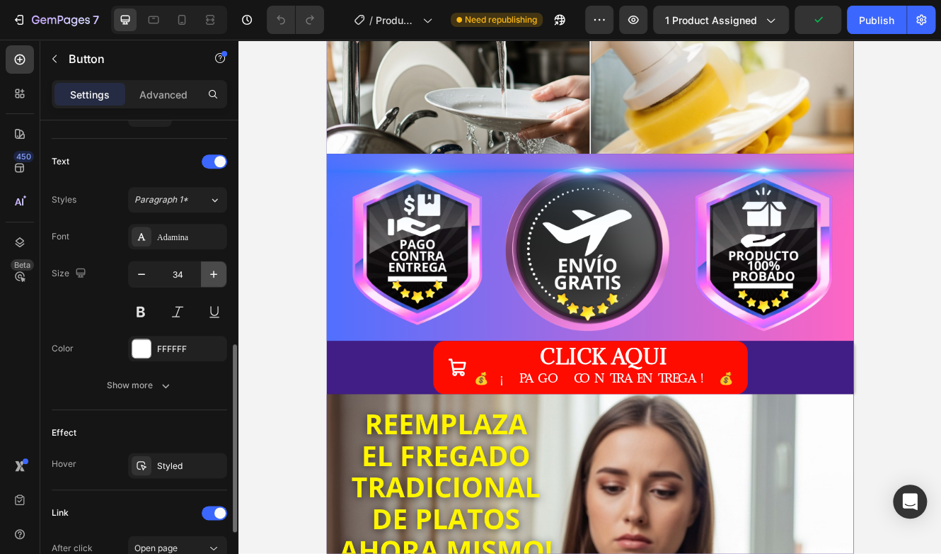
click at [217, 272] on icon "button" at bounding box center [213, 273] width 7 height 7
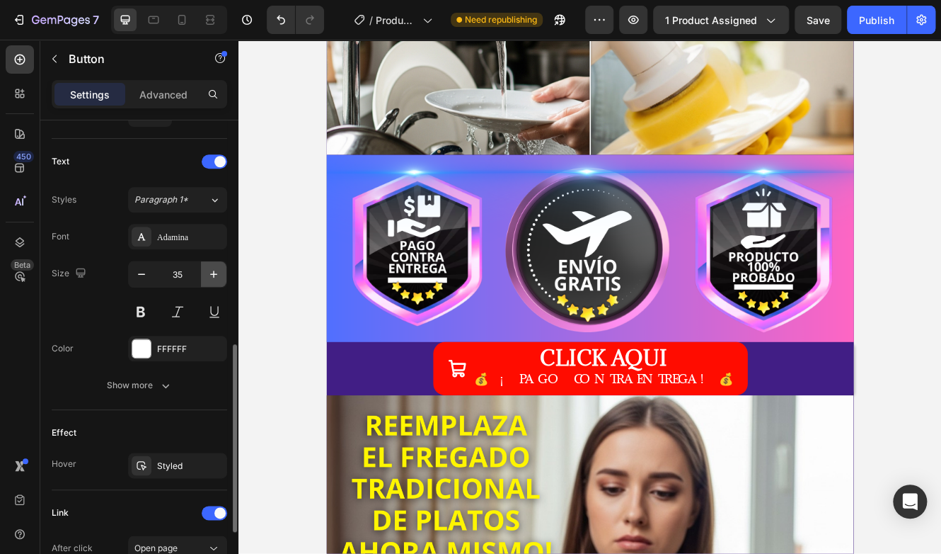
click at [217, 272] on icon "button" at bounding box center [213, 273] width 7 height 7
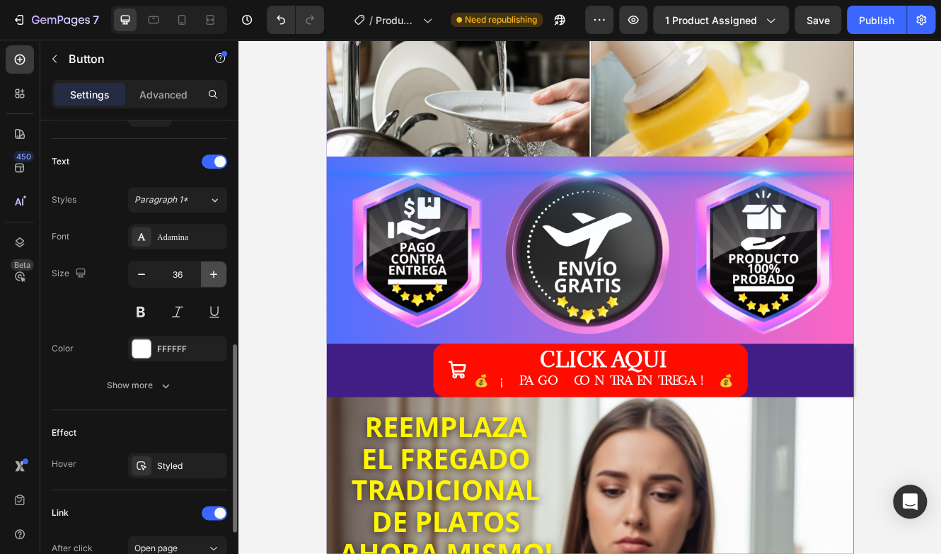
click at [217, 272] on icon "button" at bounding box center [213, 273] width 7 height 7
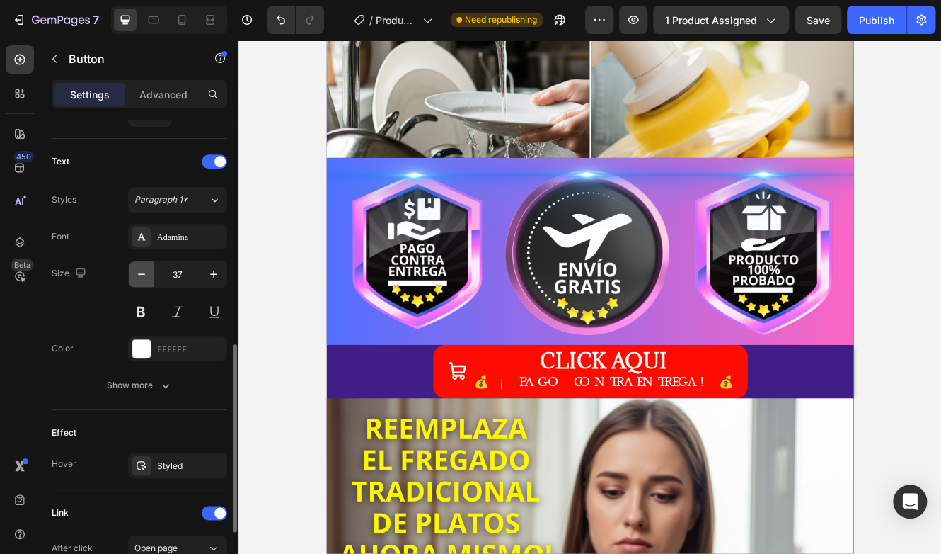
click at [133, 275] on button "button" at bounding box center [141, 273] width 25 height 25
type input "36"
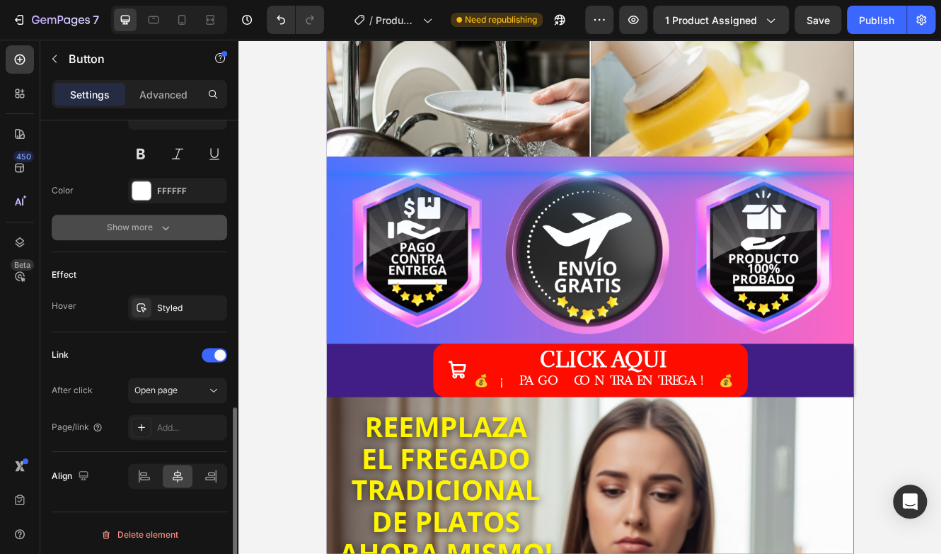
scroll to position [512, 0]
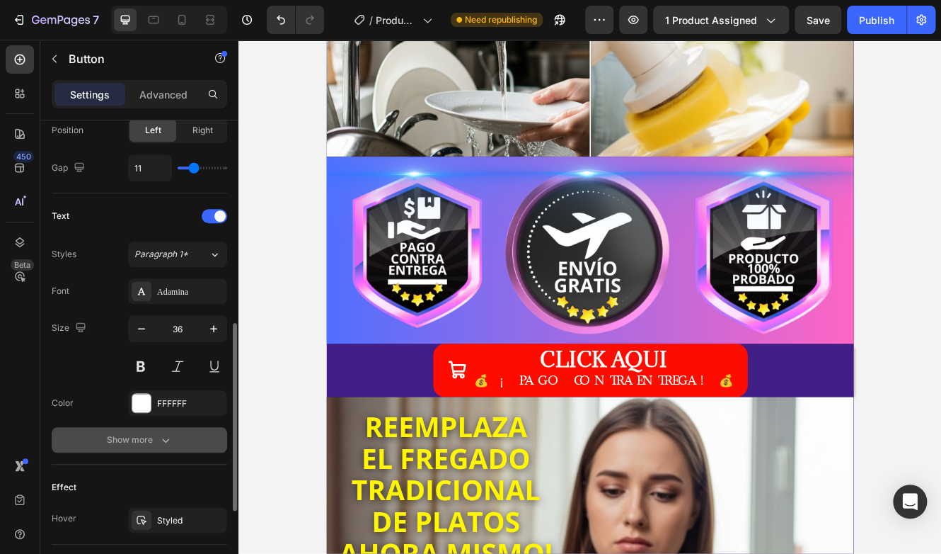
click at [142, 428] on button "Show more" at bounding box center [140, 439] width 176 height 25
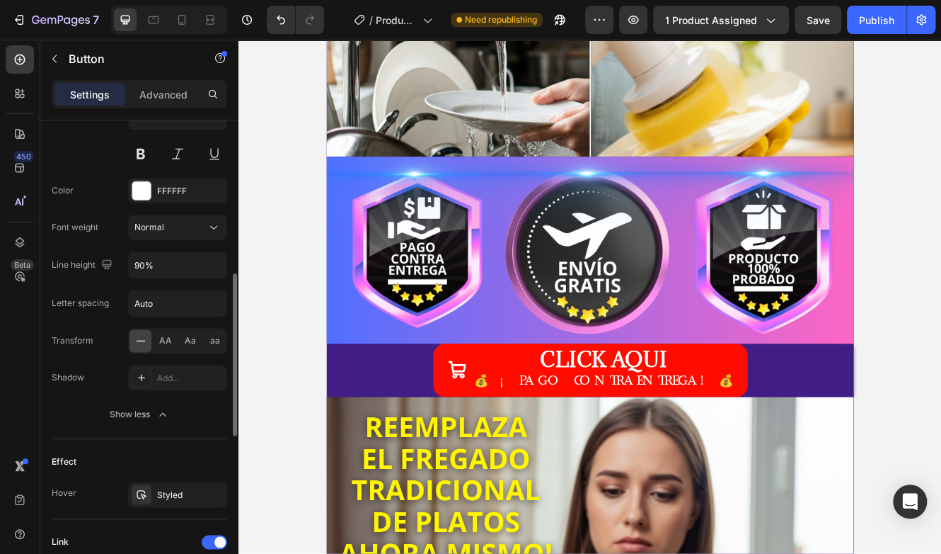
scroll to position [795, 0]
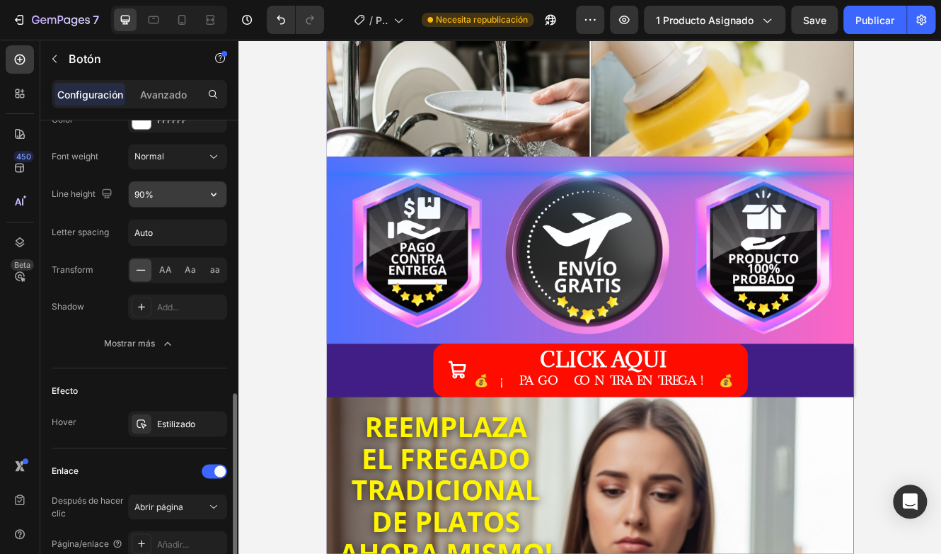
click at [186, 190] on input "90%" at bounding box center [178, 193] width 98 height 25
click at [69, 316] on div "Fuente Adamina Tamaño 36 Color FFFFFF Peso de la fuente Normal Altura de la lín…" at bounding box center [140, 175] width 176 height 361
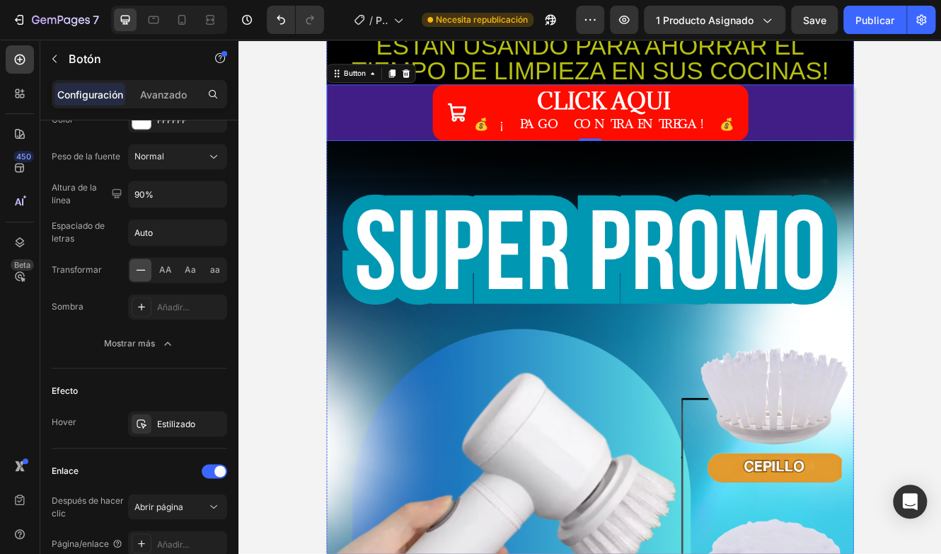
scroll to position [0, 0]
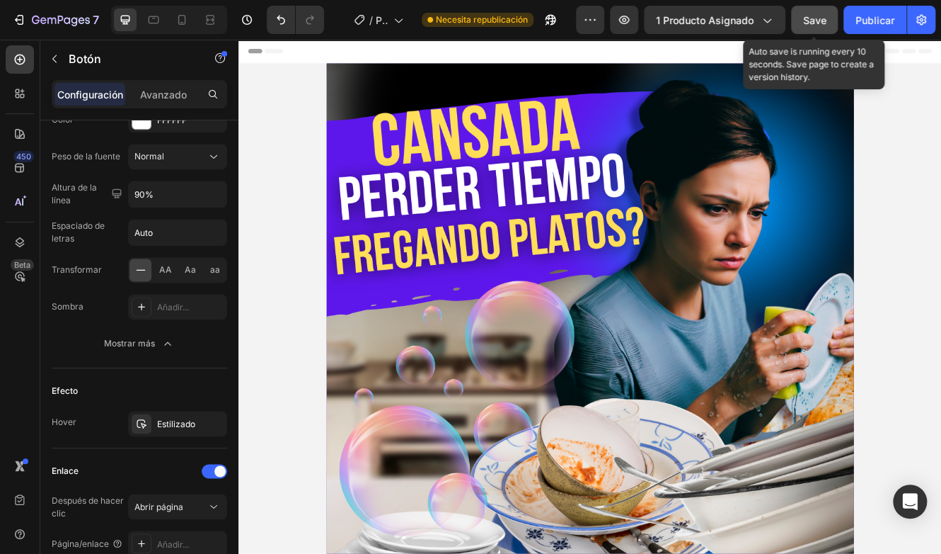
click at [815, 18] on span "Save" at bounding box center [814, 20] width 23 height 12
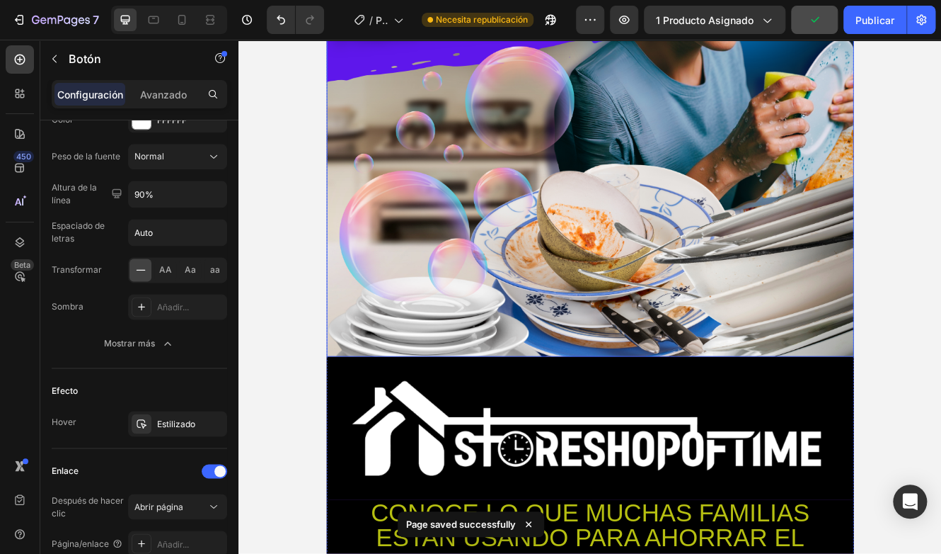
scroll to position [566, 0]
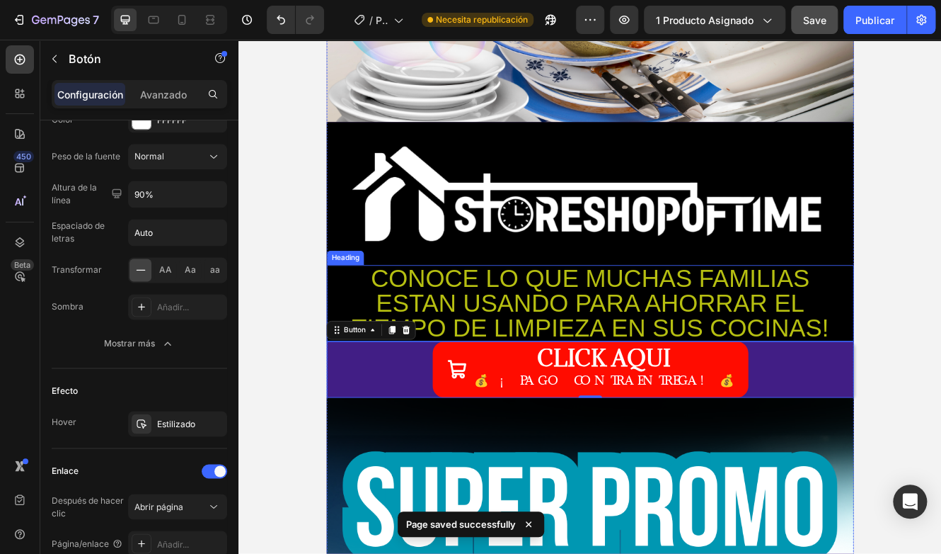
click at [859, 376] on h2 "CONOCE LO QUE MUCHAS FAMILIAS ESTAN USANDO PARA AHORRAR EL TIEMPO DE LIMPIEZA E…" at bounding box center [663, 358] width 637 height 92
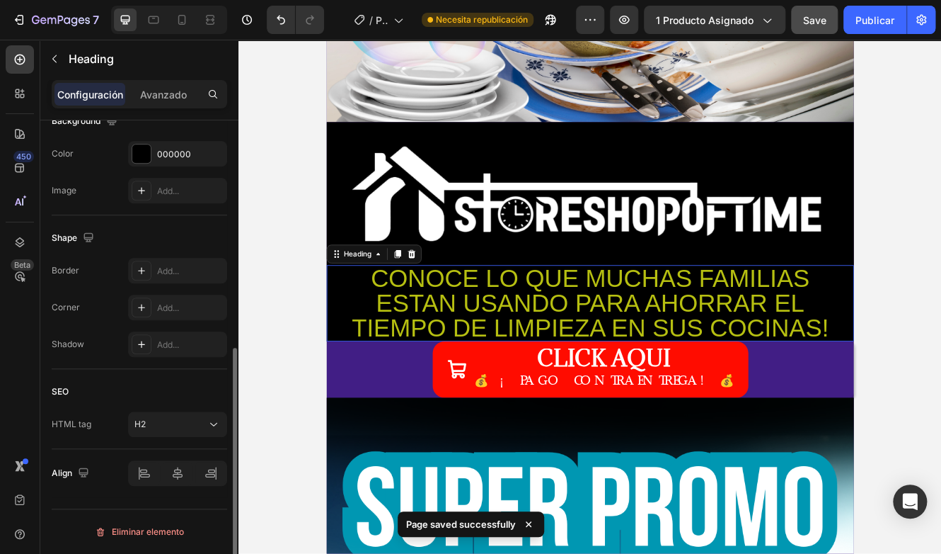
scroll to position [0, 0]
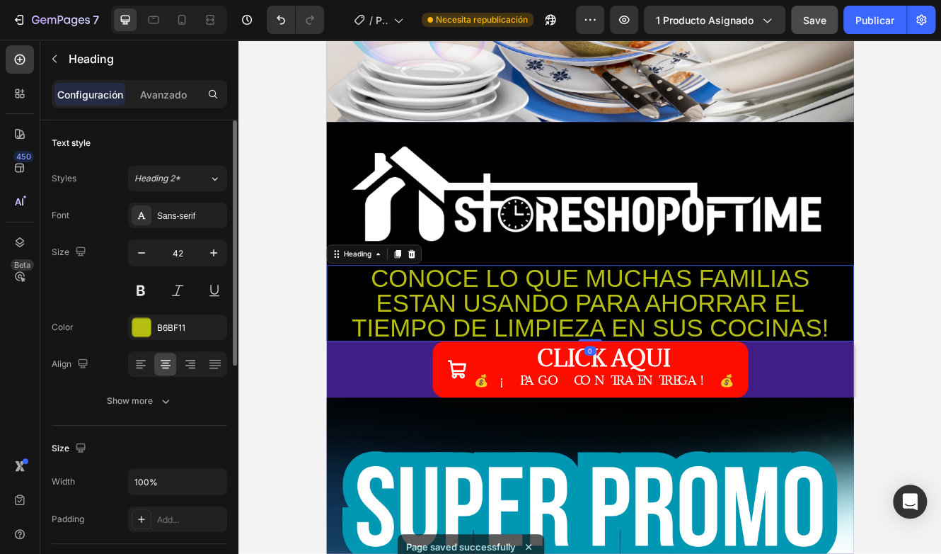
drag, startPoint x: 152, startPoint y: 93, endPoint x: 152, endPoint y: 155, distance: 62.3
click at [152, 93] on p "Avanzado" at bounding box center [163, 94] width 47 height 15
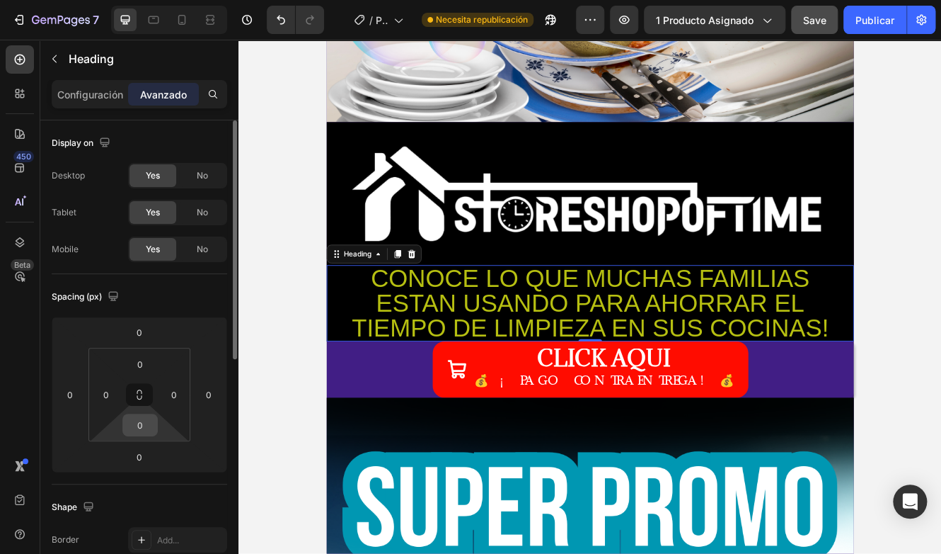
click at [142, 428] on input "0" at bounding box center [140, 424] width 28 height 21
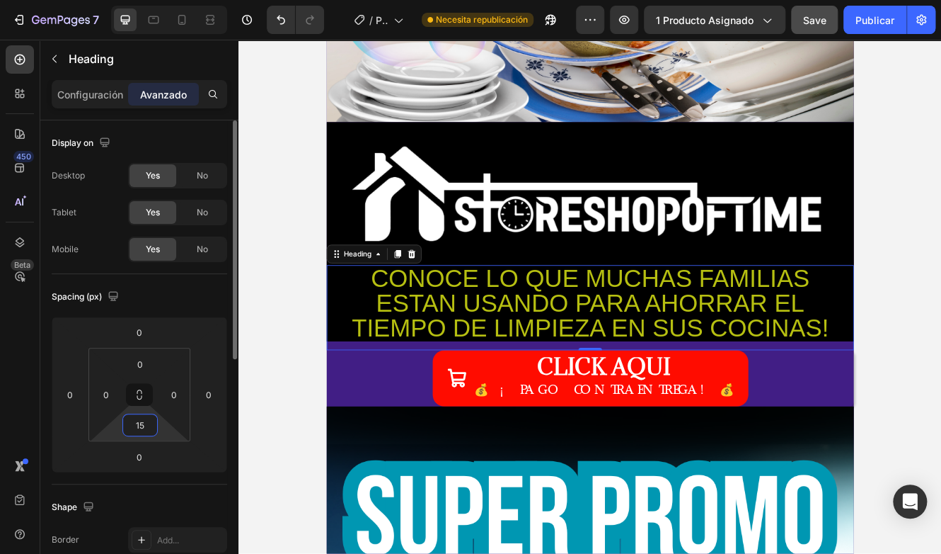
type input "1"
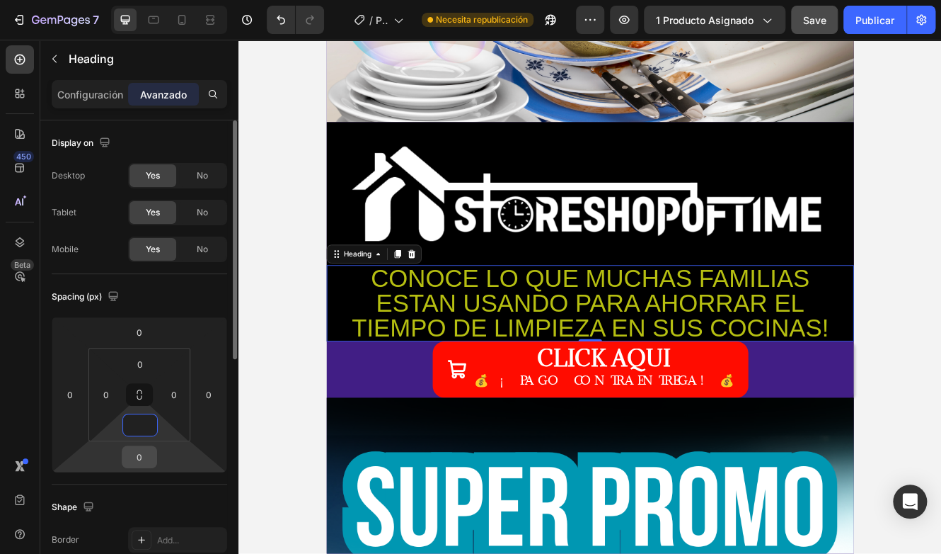
click at [142, 457] on input "0" at bounding box center [139, 456] width 28 height 21
type input "0"
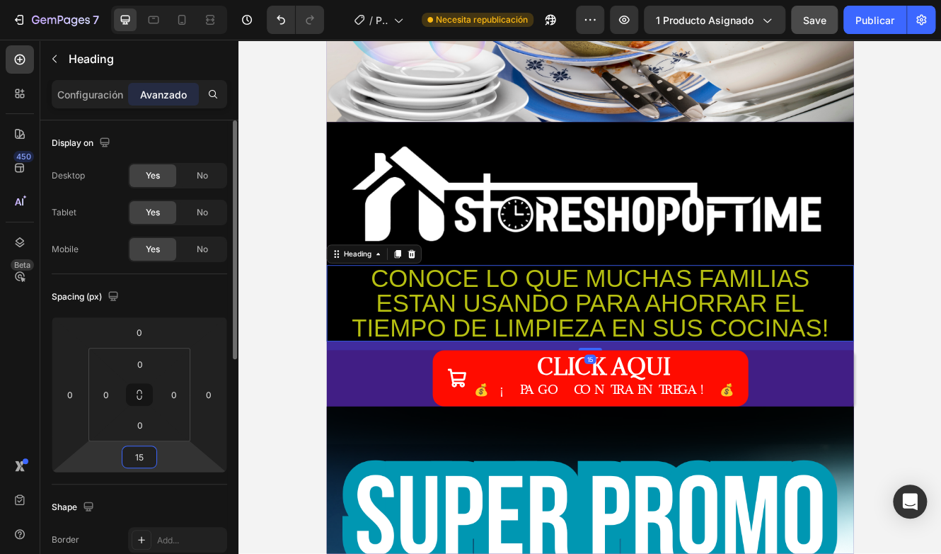
type input "1"
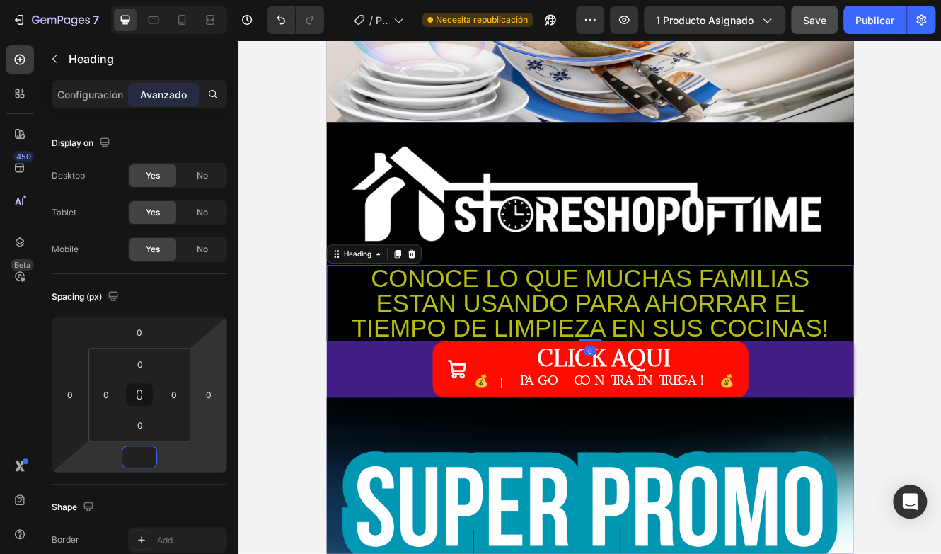
type input "0"
click at [413, 382] on h2 "CONOCE LO QUE MUCHAS FAMILIAS ESTAN USANDO PARA AHORRAR EL TIEMPO DE LIMPIEZA E…" at bounding box center [663, 358] width 637 height 92
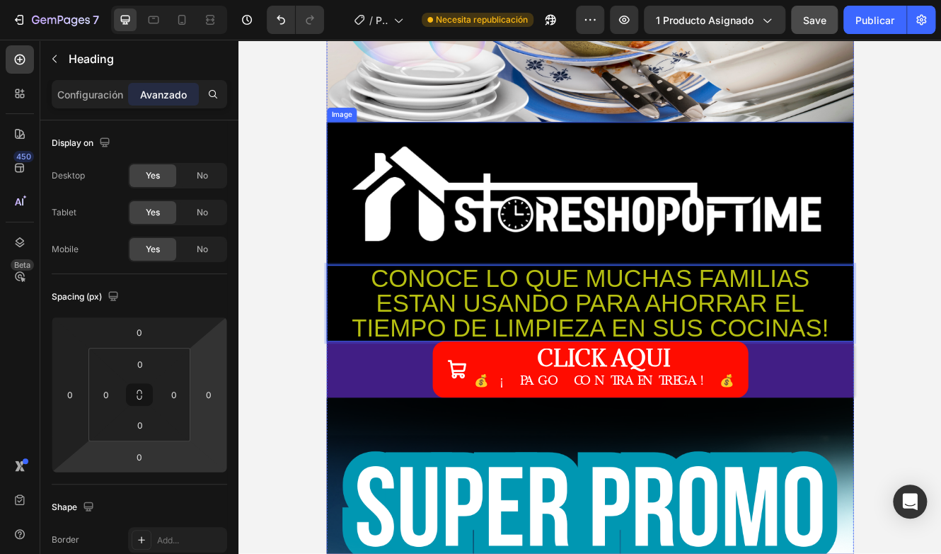
click at [564, 273] on img at bounding box center [663, 225] width 637 height 173
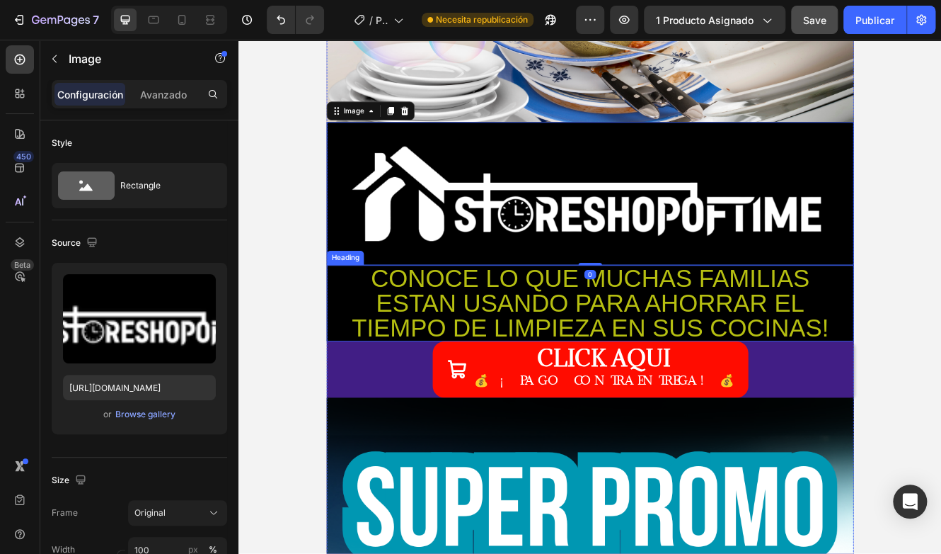
click at [499, 346] on p "CONOCE LO QUE MUCHAS FAMILIAS ESTAN USANDO PARA AHORRAR EL TIEMPO DE LIMPIEZA E…" at bounding box center [663, 358] width 634 height 89
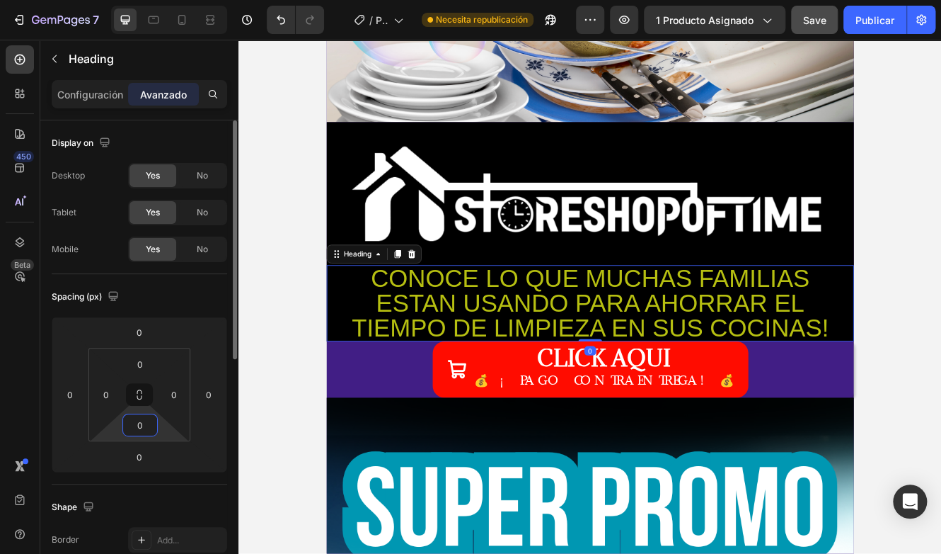
click at [139, 423] on input "0" at bounding box center [140, 424] width 28 height 21
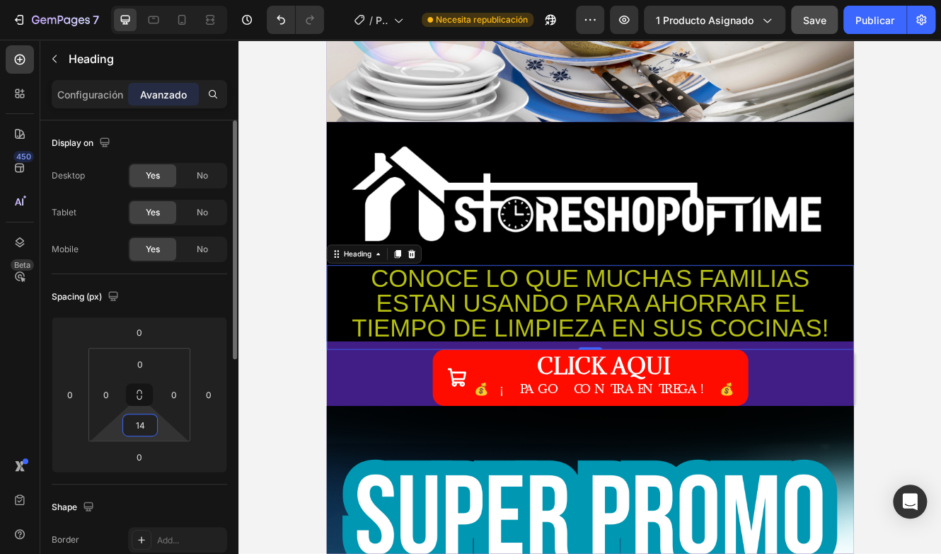
type input "1"
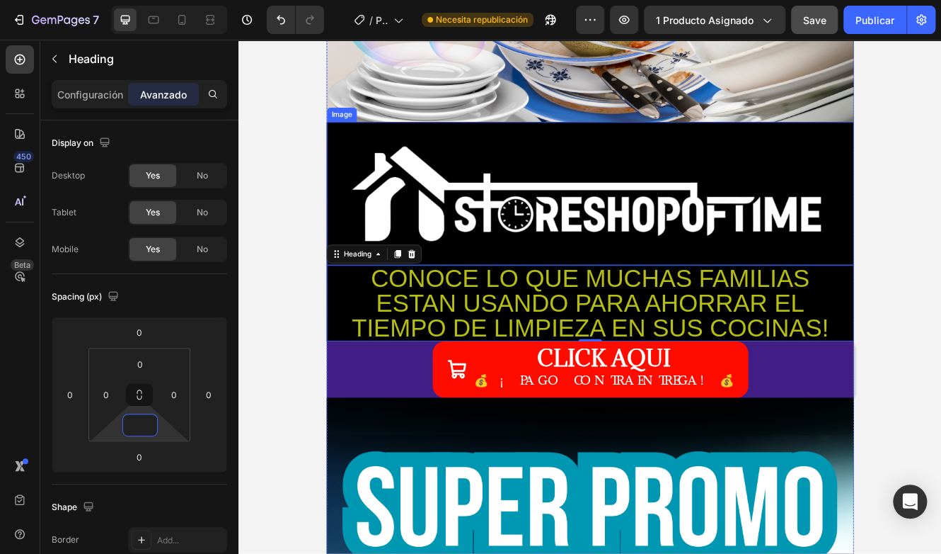
click at [539, 282] on img at bounding box center [663, 225] width 637 height 173
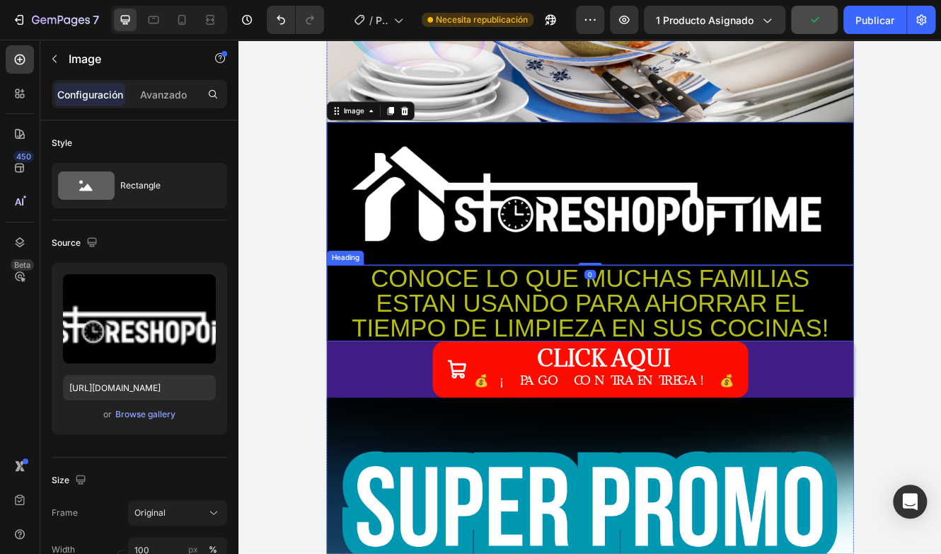
click at [374, 360] on p "CONOCE LO QUE MUCHAS FAMILIAS ESTAN USANDO PARA AHORRAR EL TIEMPO DE LIMPIEZA E…" at bounding box center [663, 358] width 634 height 89
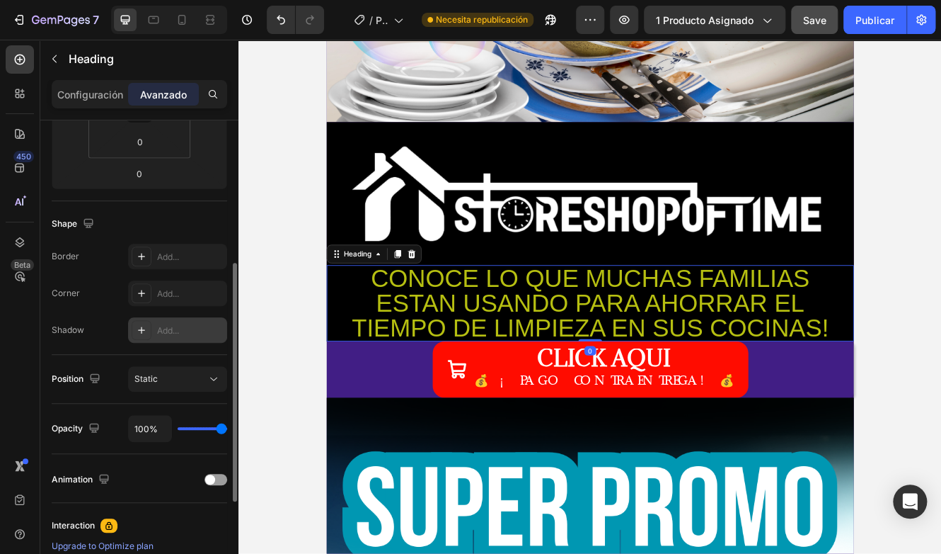
scroll to position [71, 0]
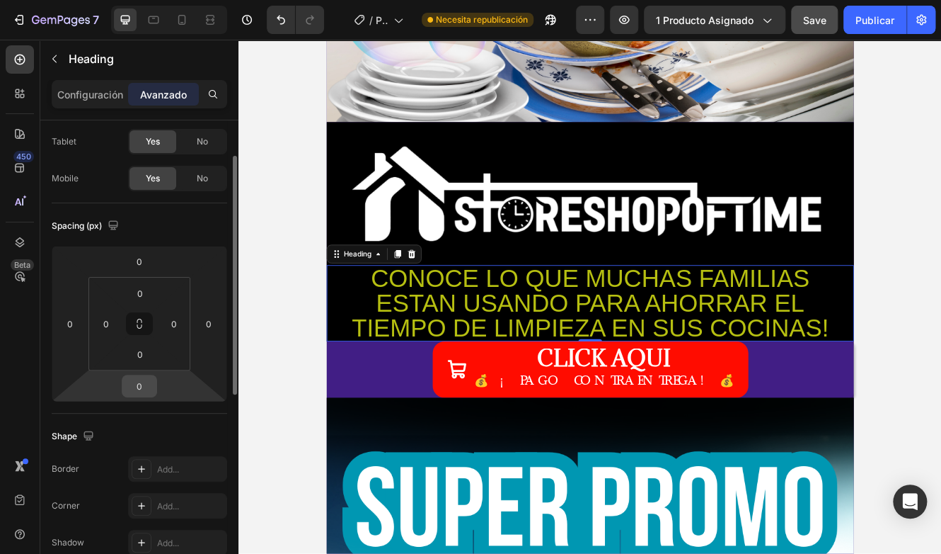
click at [142, 377] on input "0" at bounding box center [139, 385] width 28 height 21
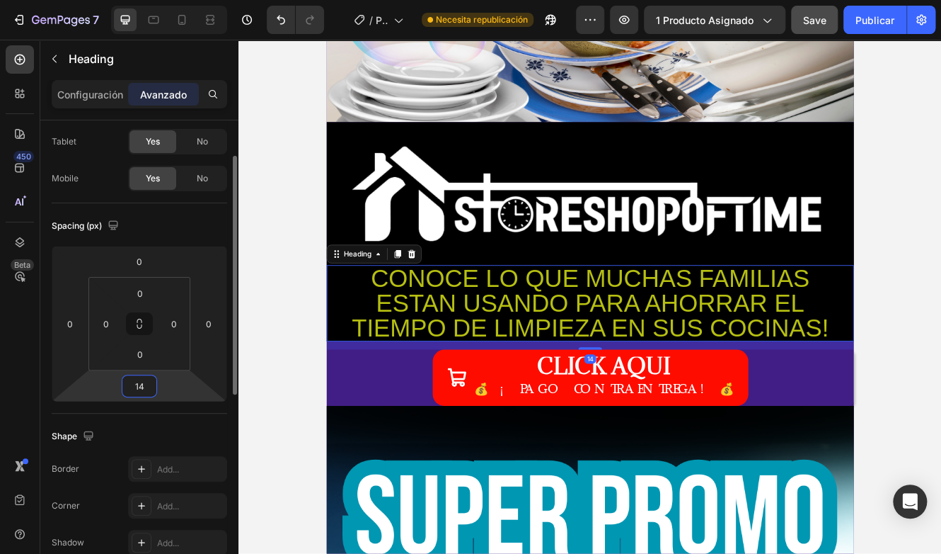
type input "1"
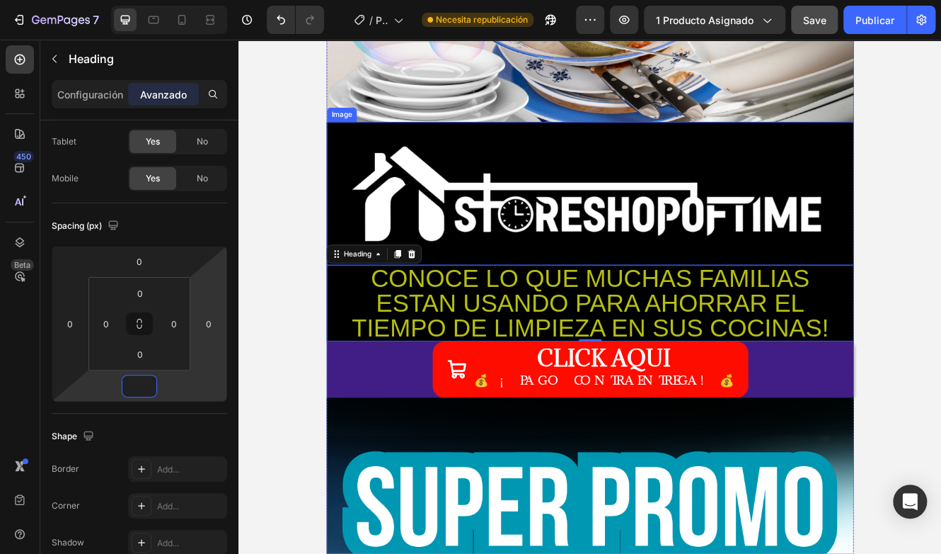
click at [486, 282] on img at bounding box center [663, 225] width 637 height 173
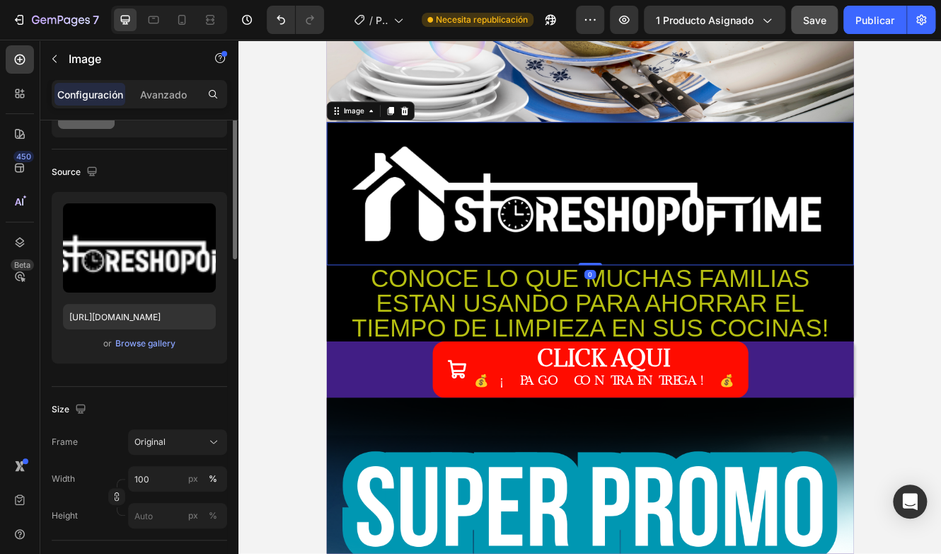
scroll to position [0, 0]
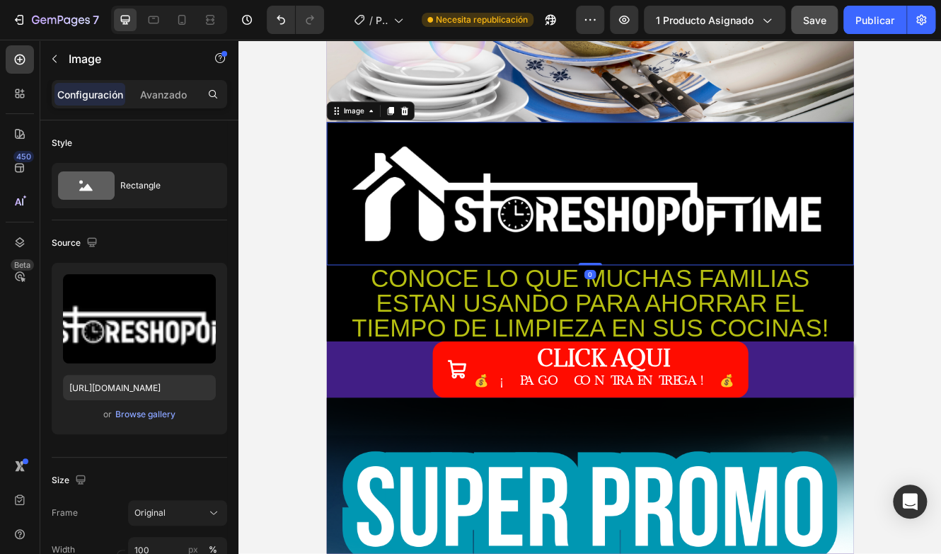
click at [161, 108] on div "Configuración Avanzado" at bounding box center [139, 100] width 198 height 40
click at [164, 101] on p "Avanzado" at bounding box center [163, 94] width 47 height 15
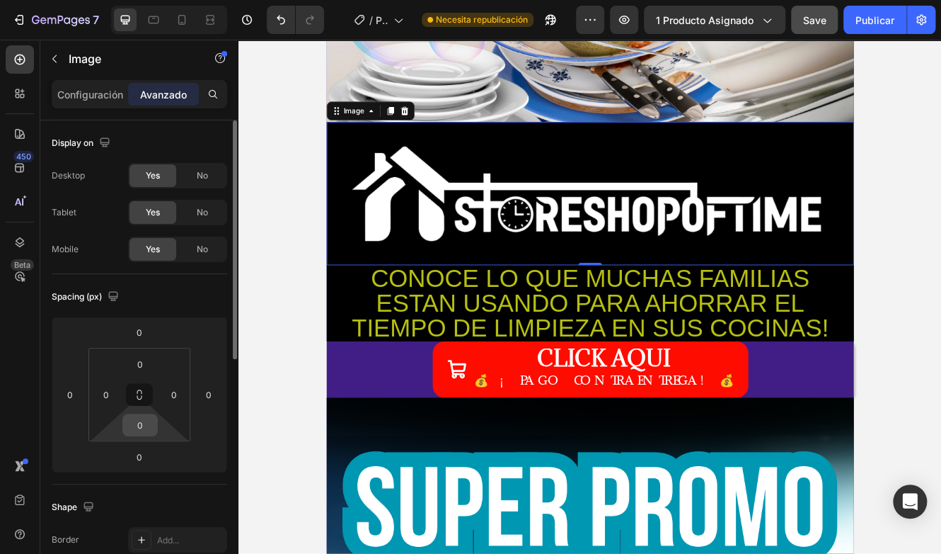
click at [136, 425] on input "0" at bounding box center [140, 424] width 28 height 21
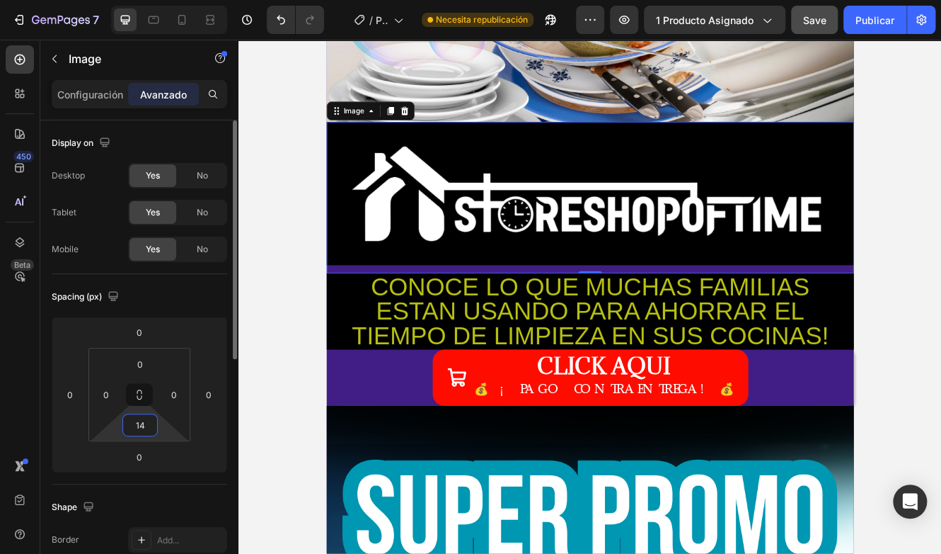
type input "1"
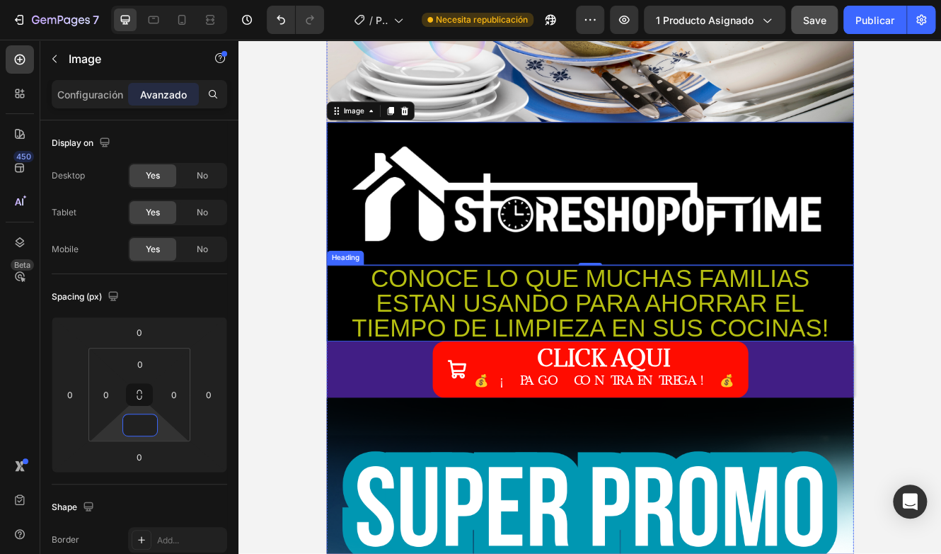
click at [393, 375] on p "CONOCE LO QUE MUCHAS FAMILIAS ESTAN USANDO PARA AHORRAR EL TIEMPO DE LIMPIEZA E…" at bounding box center [663, 358] width 634 height 89
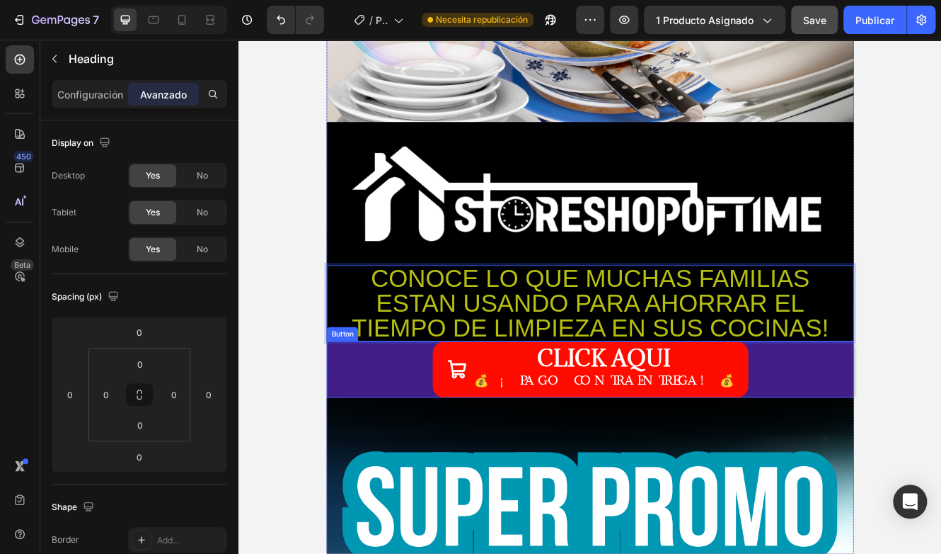
drag, startPoint x: 339, startPoint y: 454, endPoint x: 336, endPoint y: 428, distance: 25.6
click at [345, 454] on div "CLICK AQUI 💰 ¡PAGO CONTRAENTREGA! 💰 Button" at bounding box center [663, 438] width 637 height 68
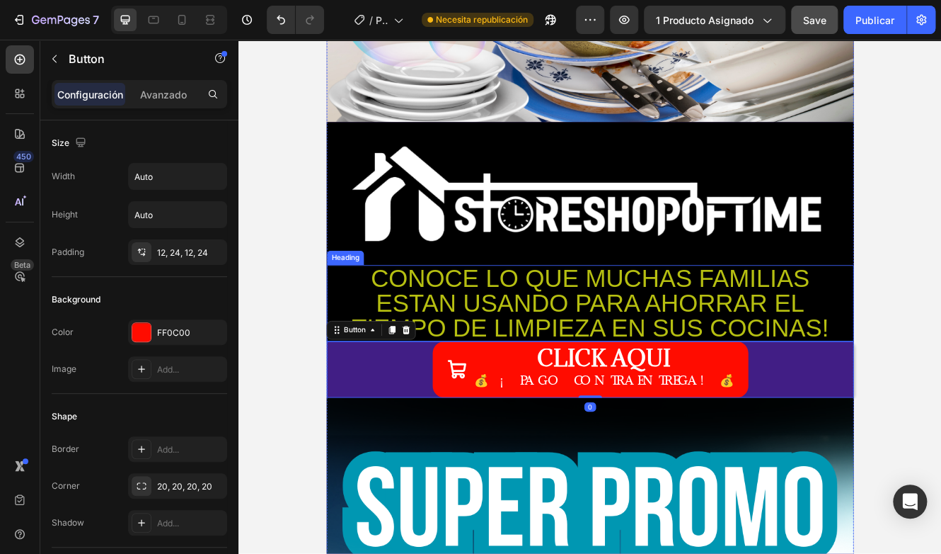
click at [367, 324] on p "CONOCE LO QUE MUCHAS FAMILIAS ESTAN USANDO PARA AHORRAR EL TIEMPO DE LIMPIEZA E…" at bounding box center [663, 358] width 634 height 89
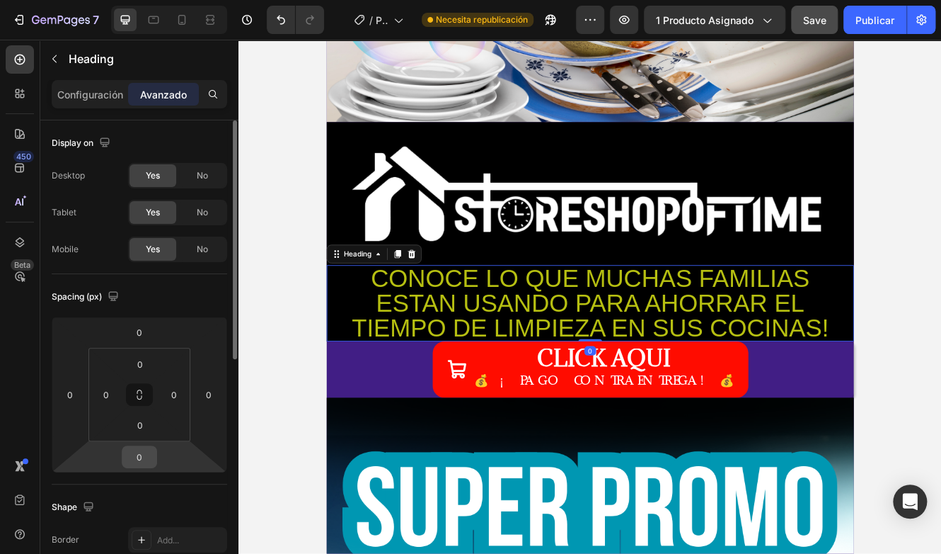
click at [133, 449] on input "0" at bounding box center [139, 456] width 28 height 21
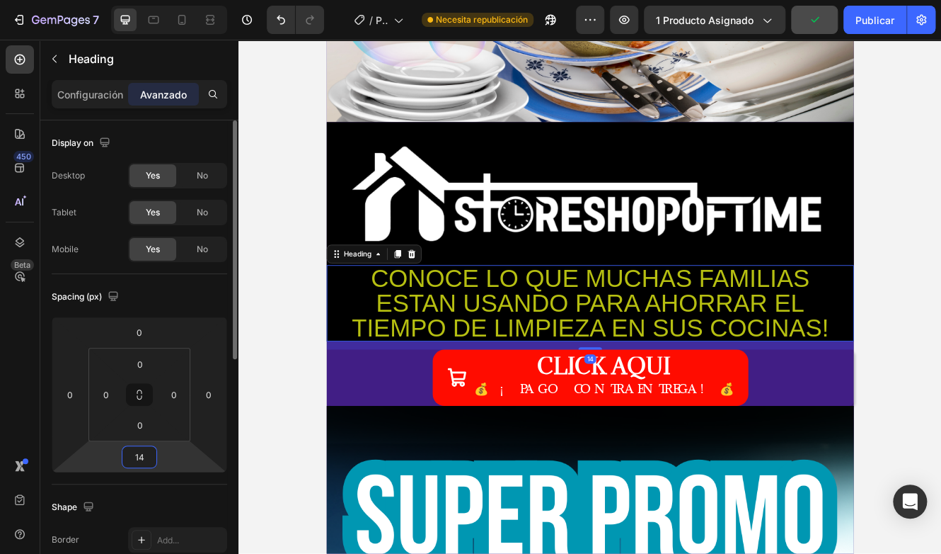
type input "1"
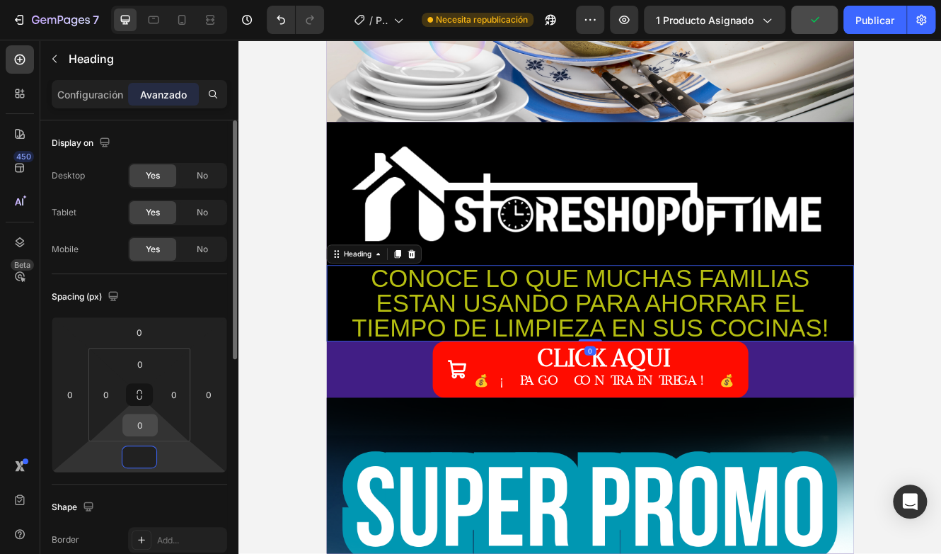
type input "0"
click at [136, 430] on input "0" at bounding box center [140, 424] width 28 height 21
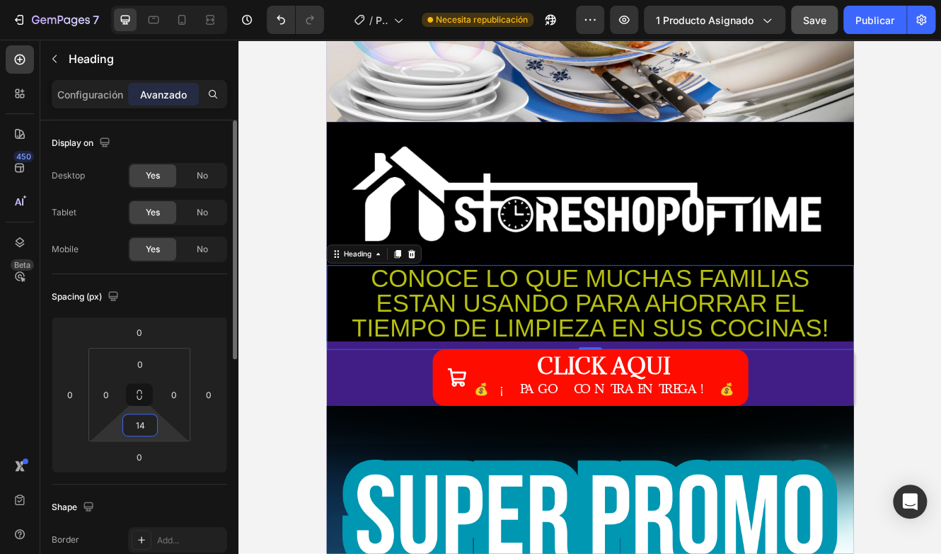
type input "1"
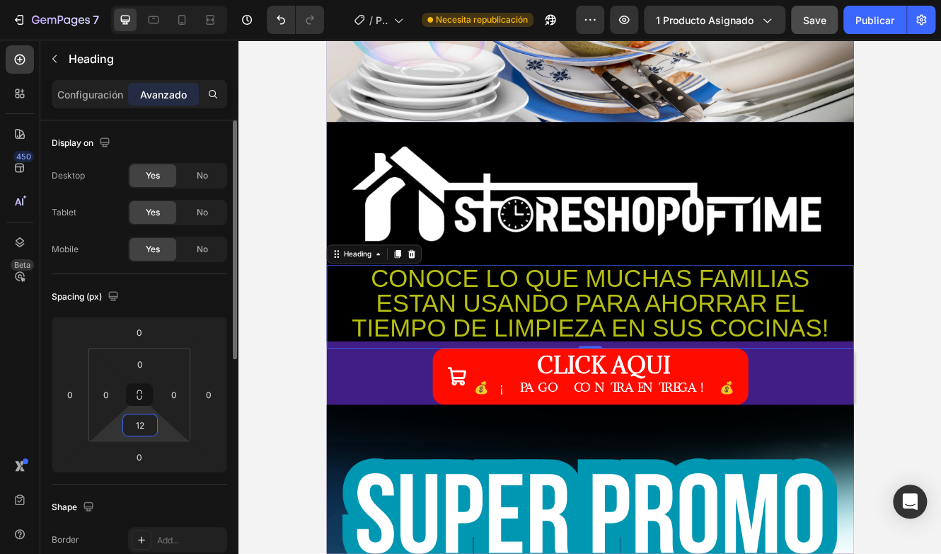
type input "1"
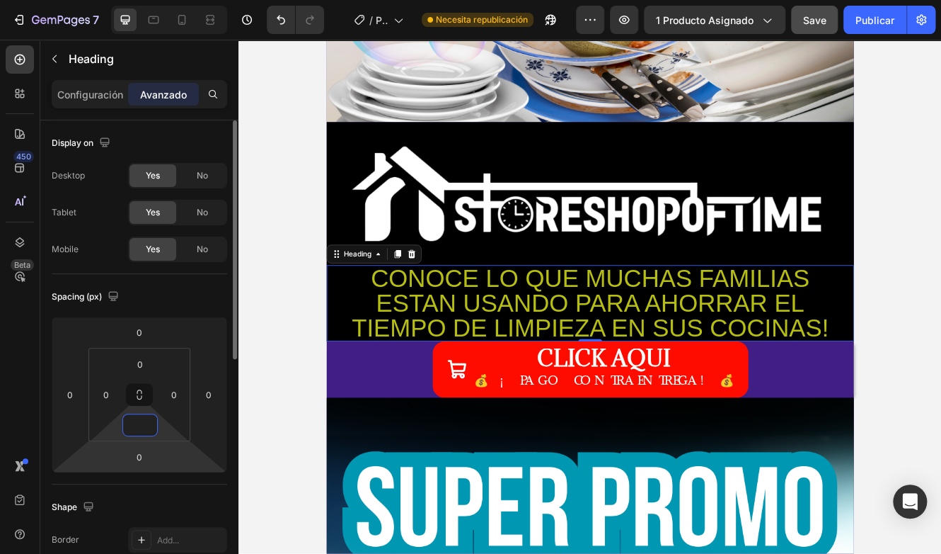
type input "0"
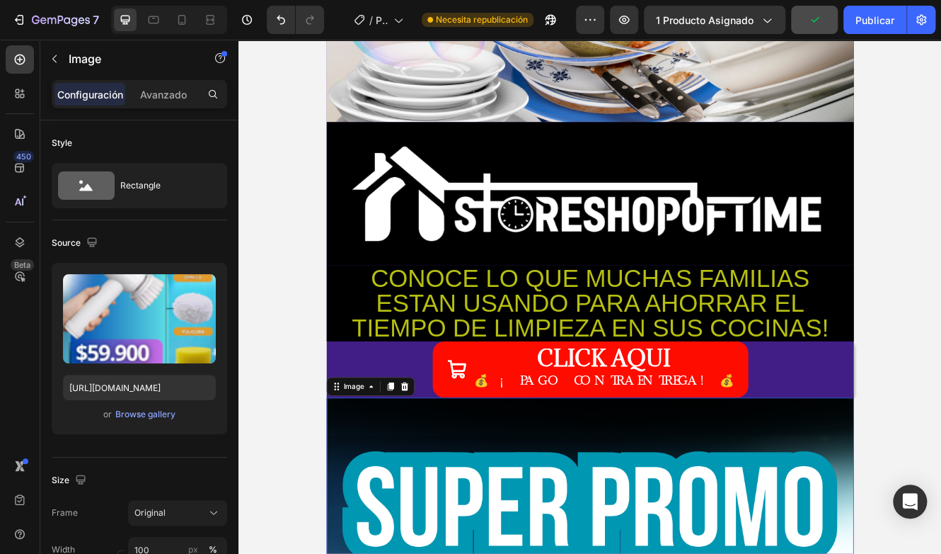
click at [508, 329] on p "CONOCE LO QUE MUCHAS FAMILIAS ESTAN USANDO PARA AHORRAR EL TIEMPO DE LIMPIEZA E…" at bounding box center [663, 358] width 634 height 89
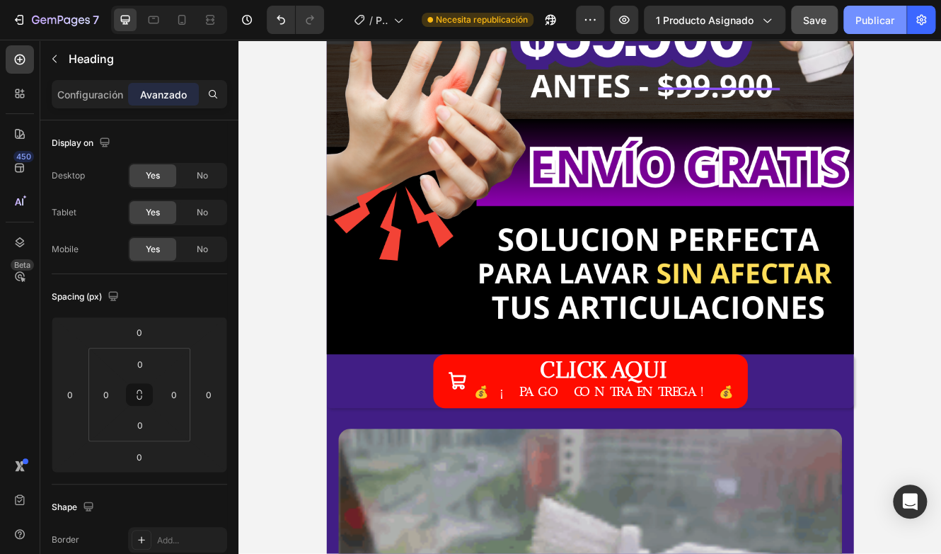
scroll to position [5451, 0]
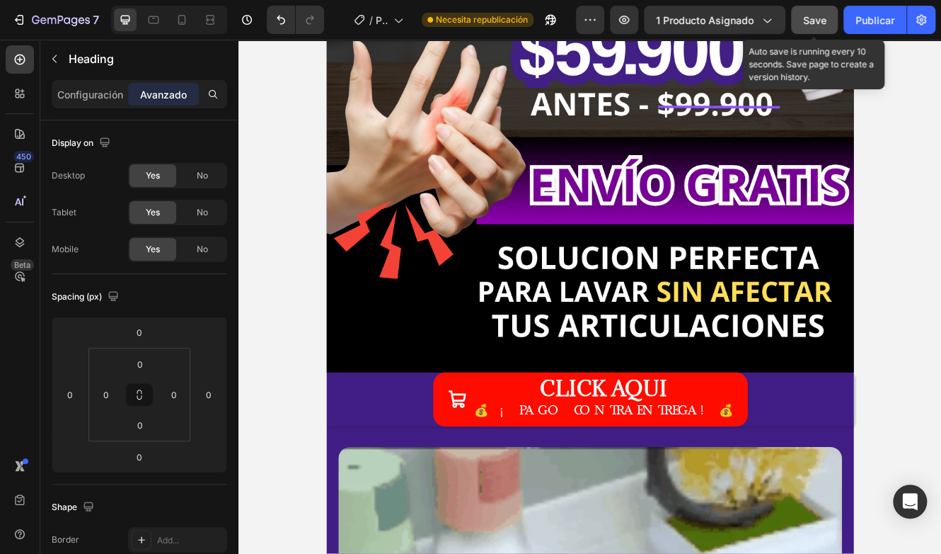
drag, startPoint x: 816, startPoint y: 20, endPoint x: 837, endPoint y: 21, distance: 20.5
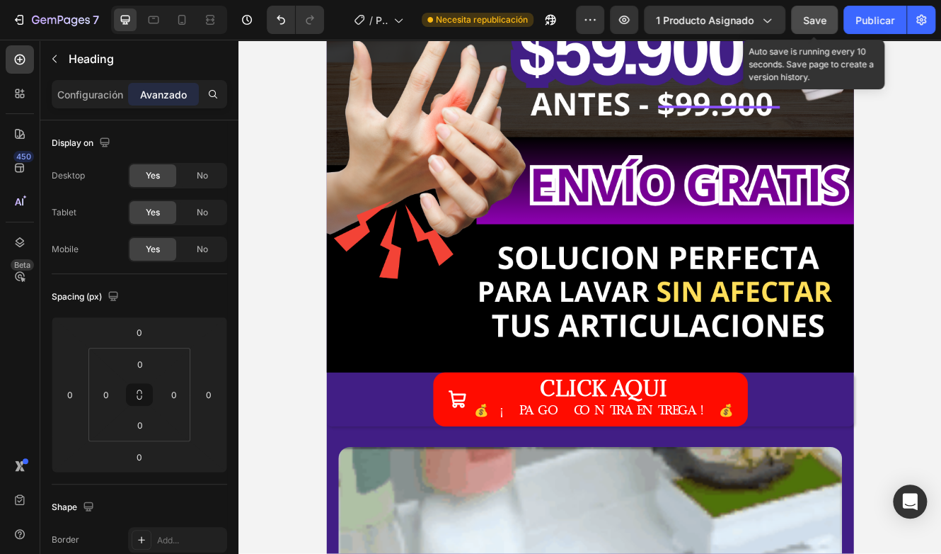
click at [816, 20] on span "Save" at bounding box center [814, 20] width 23 height 12
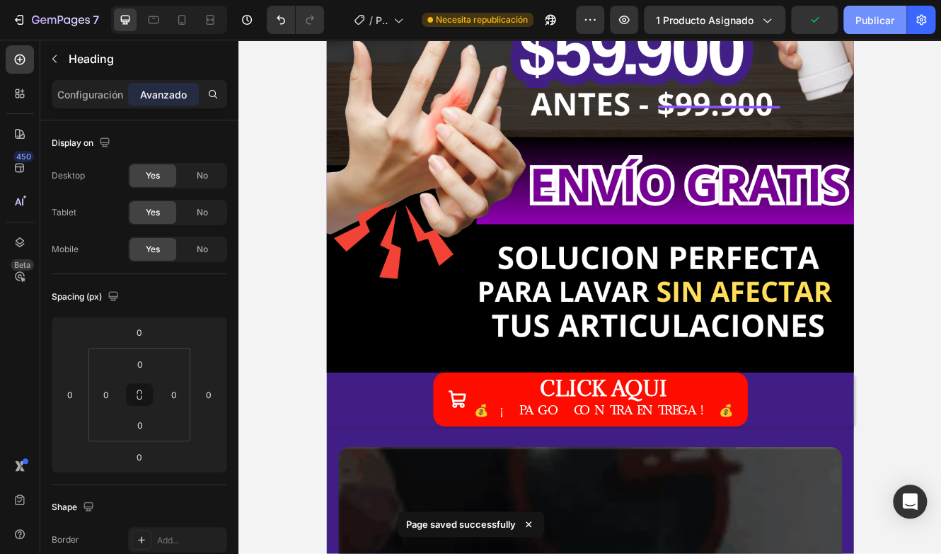
click at [869, 21] on div "Publicar" at bounding box center [875, 20] width 39 height 15
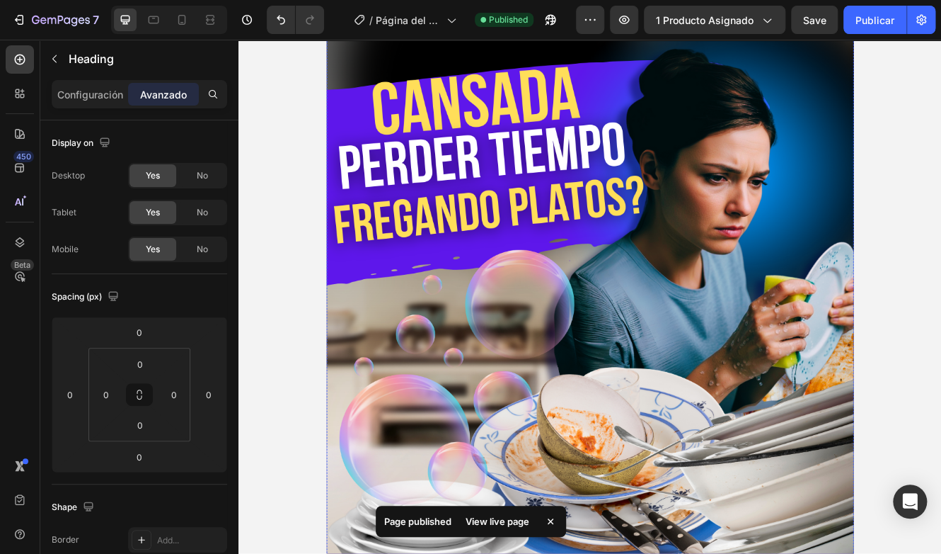
scroll to position [0, 0]
